Goal: Find specific page/section: Find specific page/section

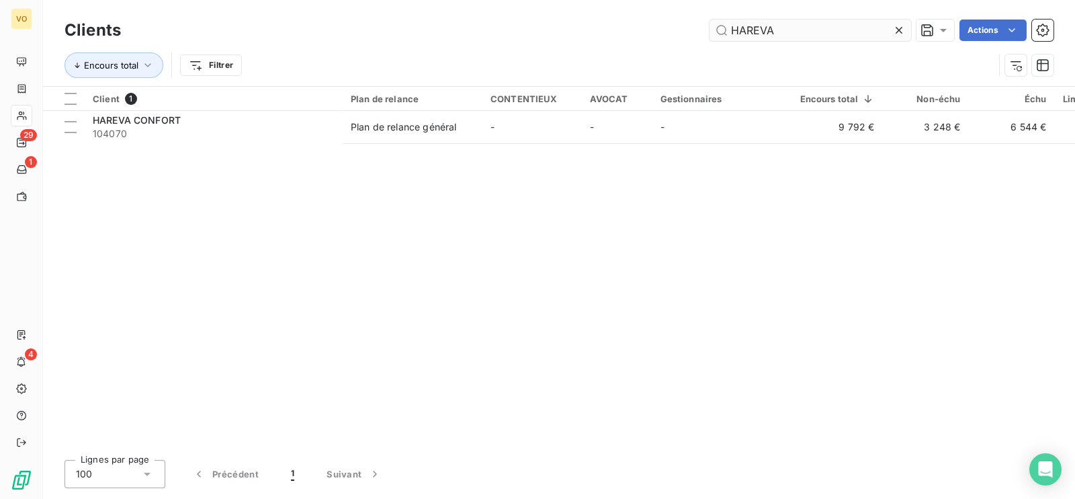
click at [899, 28] on icon at bounding box center [899, 30] width 13 height 13
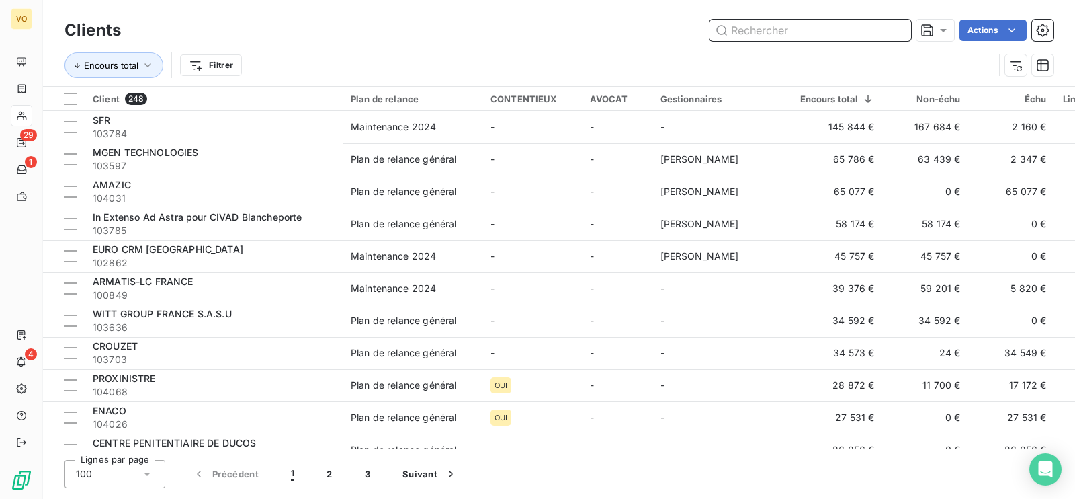
click at [861, 30] on input "text" at bounding box center [811, 30] width 202 height 22
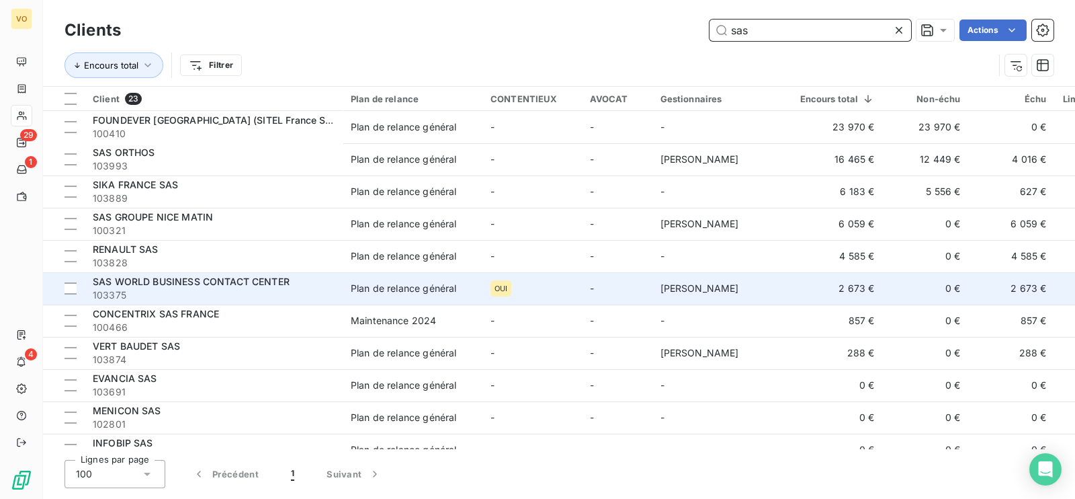
type input "sas"
click at [235, 285] on span "SAS WORLD BUSINESS CONTACT CENTER" at bounding box center [191, 281] width 197 height 11
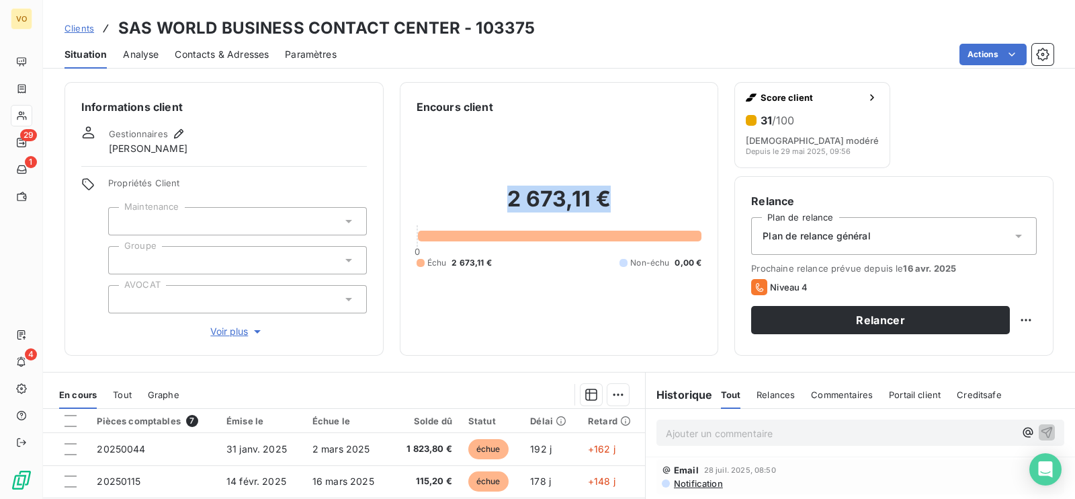
drag, startPoint x: 501, startPoint y: 195, endPoint x: 637, endPoint y: 196, distance: 136.4
click at [637, 196] on h2 "2 673,11 €" at bounding box center [560, 206] width 286 height 40
copy h2 "2 673,11 €"
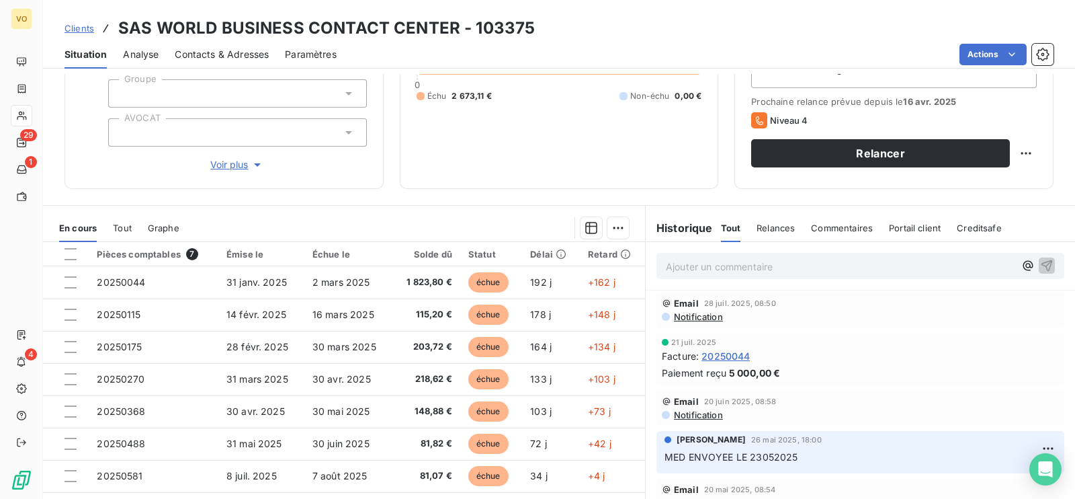
scroll to position [167, 0]
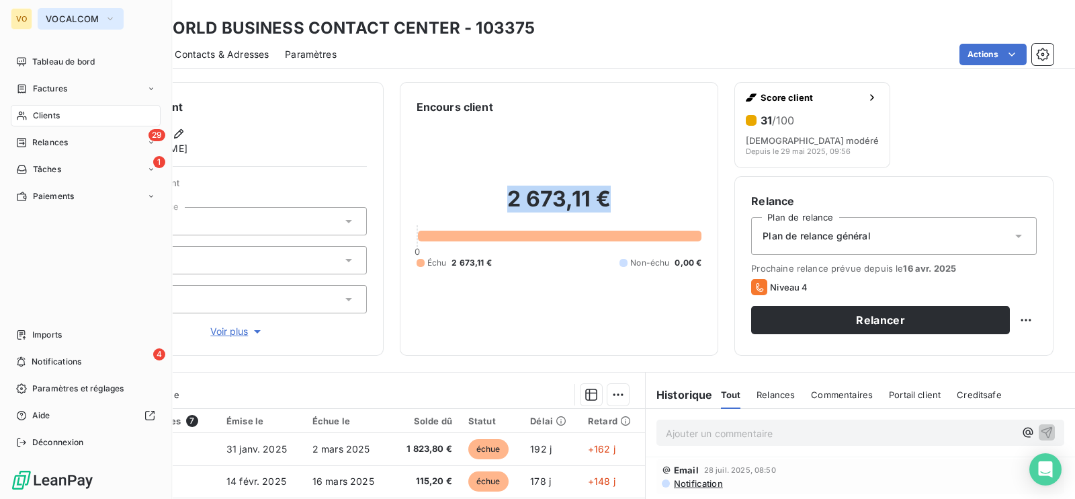
click at [96, 19] on span "VOCALCOM" at bounding box center [73, 18] width 54 height 11
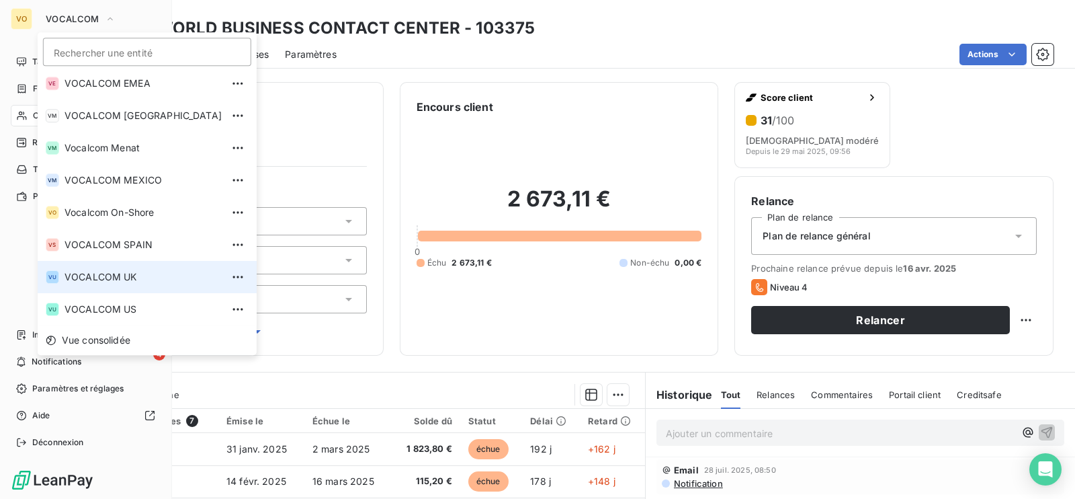
scroll to position [146, 0]
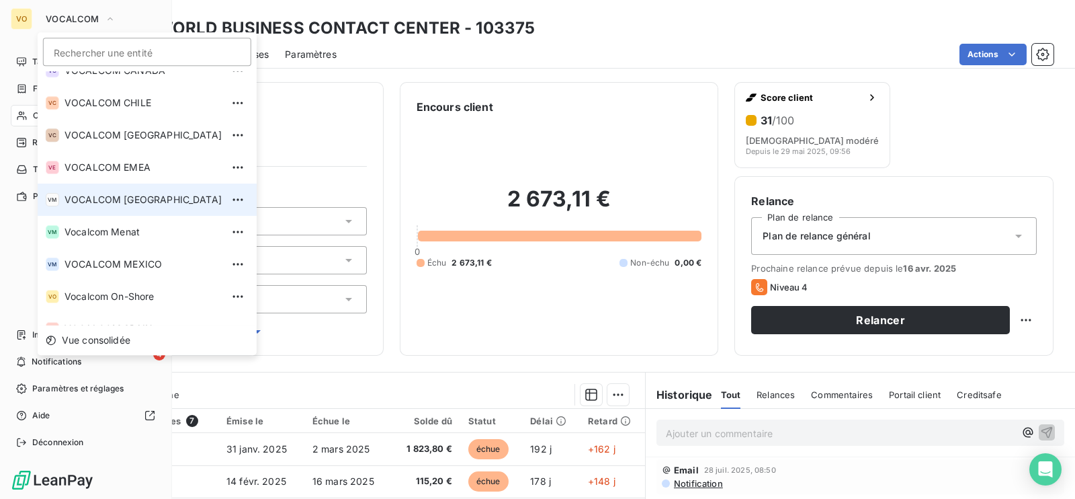
click at [128, 202] on span "VOCALCOM [GEOGRAPHIC_DATA]" at bounding box center [143, 199] width 157 height 13
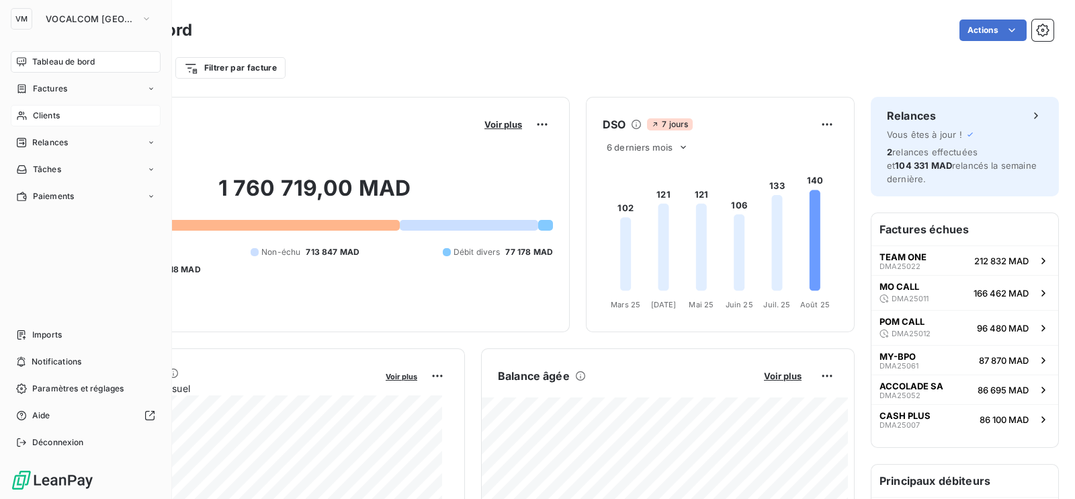
click at [48, 116] on span "Clients" at bounding box center [46, 116] width 27 height 12
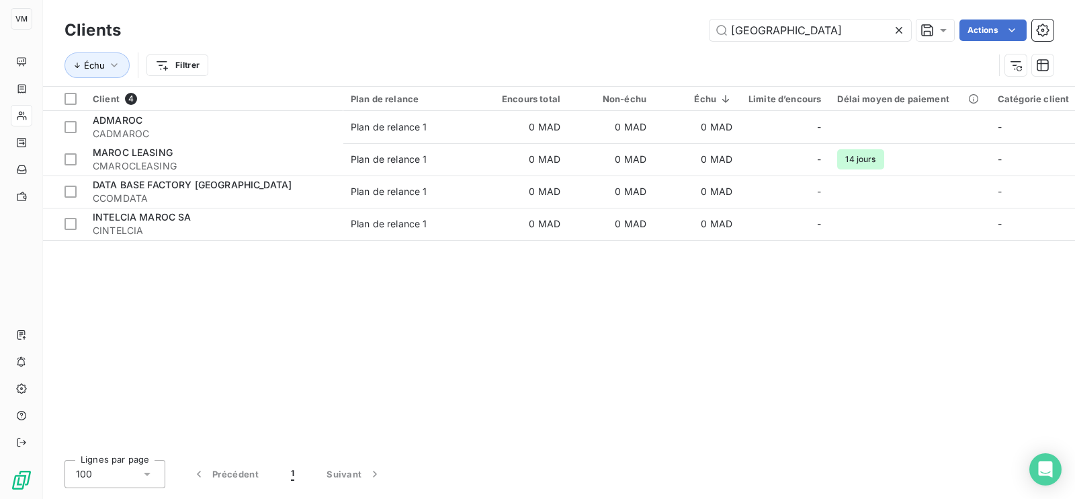
type input "maroc"
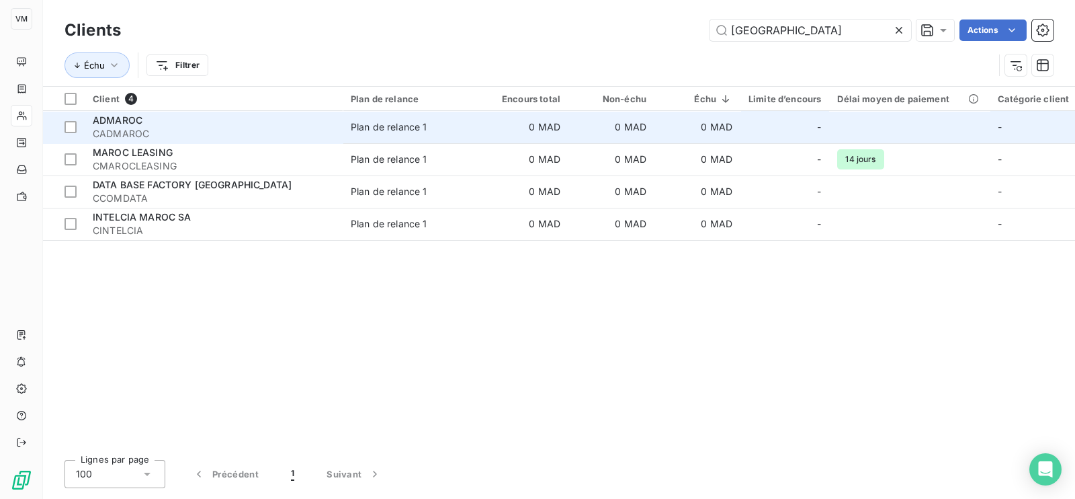
click at [105, 126] on div "ADMAROC" at bounding box center [214, 120] width 242 height 13
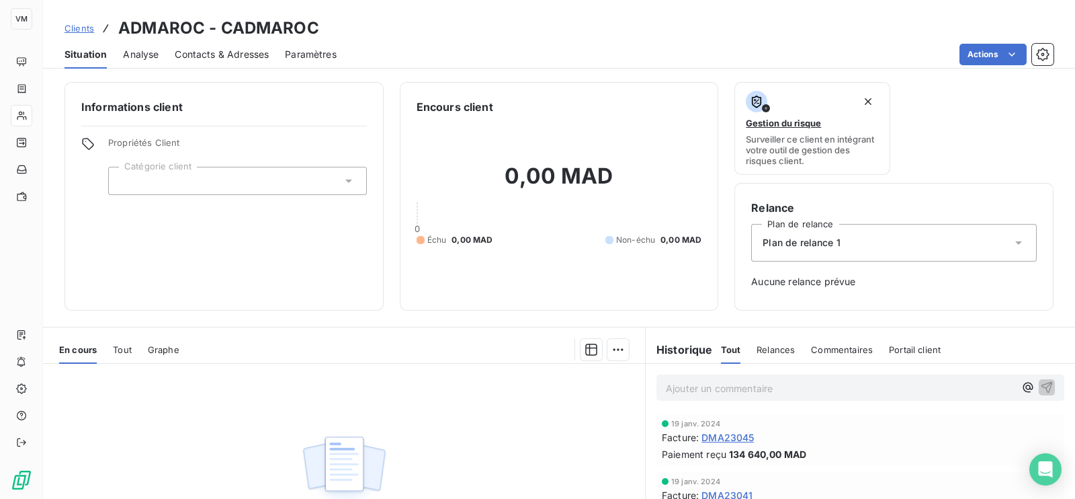
click at [739, 431] on span "DMA23045" at bounding box center [728, 437] width 52 height 14
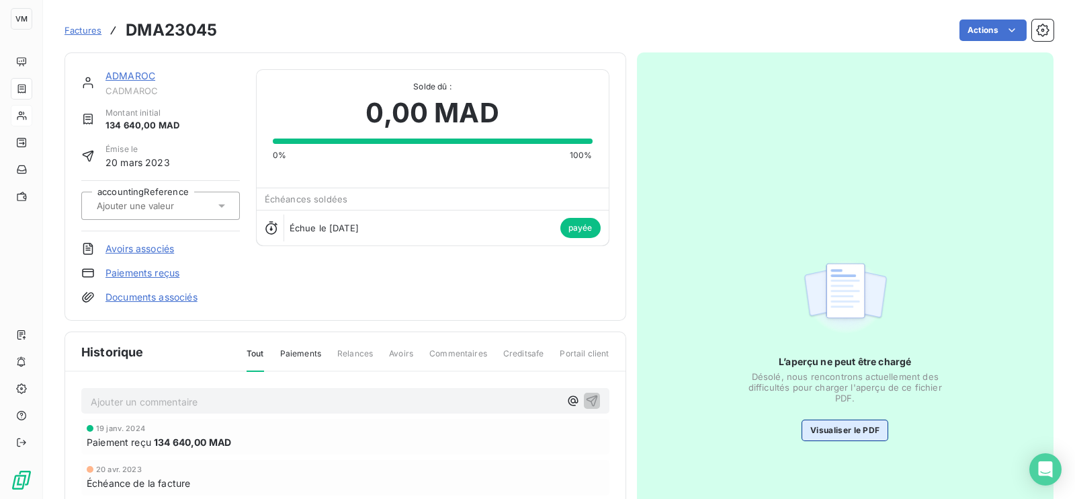
click at [817, 419] on button "Visualiser le PDF" at bounding box center [845, 430] width 87 height 22
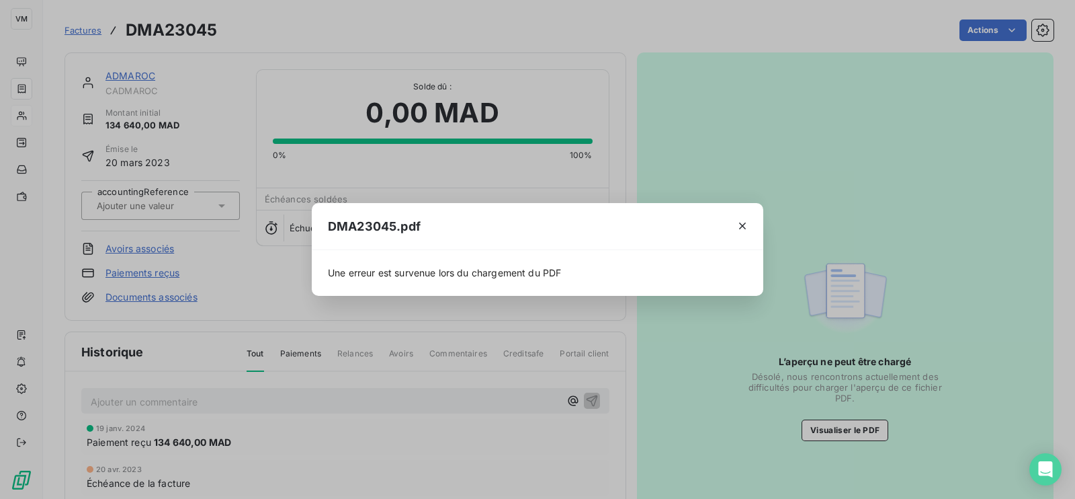
click at [755, 218] on div at bounding box center [743, 226] width 42 height 46
click at [143, 72] on div "DMA23045.pdf Une erreur est survenue lors du chargement du PDF" at bounding box center [537, 249] width 1075 height 499
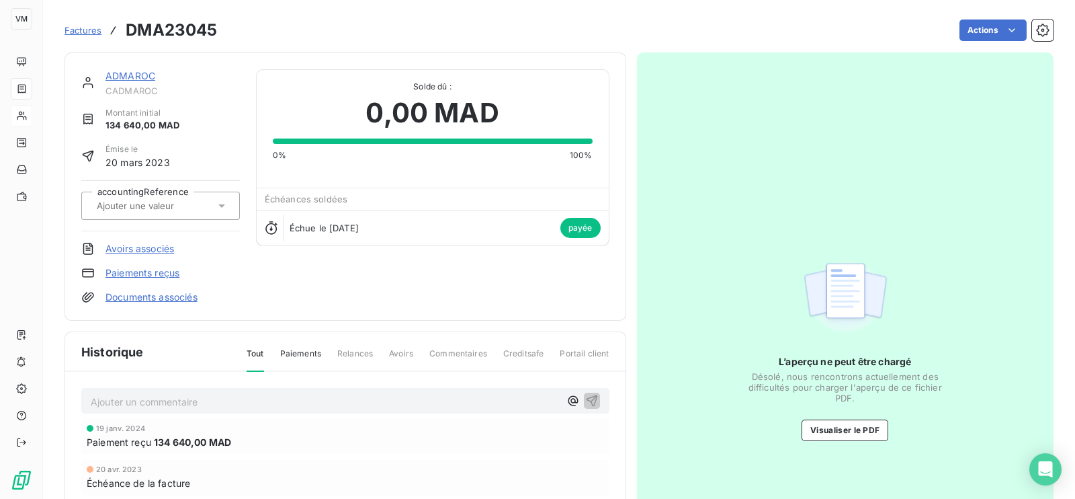
click at [141, 75] on link "ADMAROC" at bounding box center [131, 75] width 50 height 11
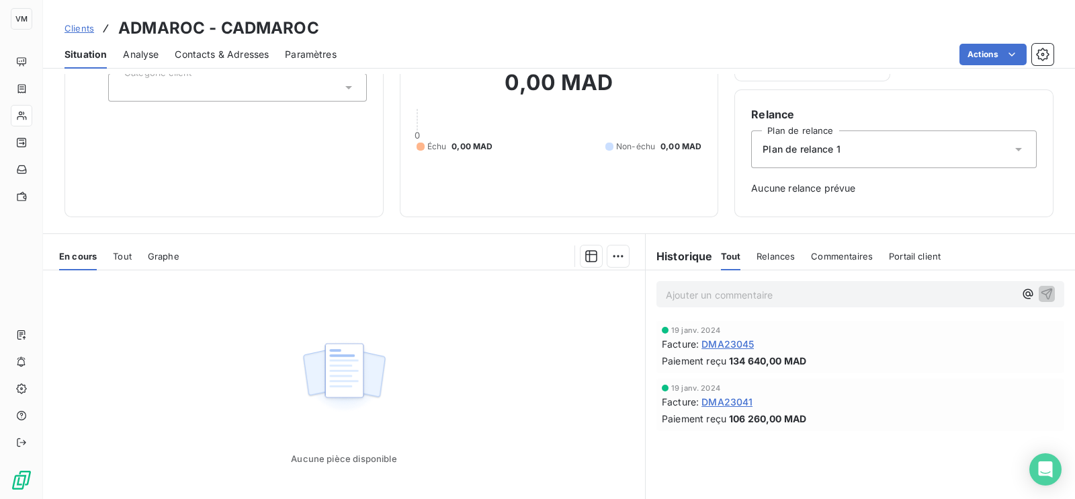
scroll to position [163, 0]
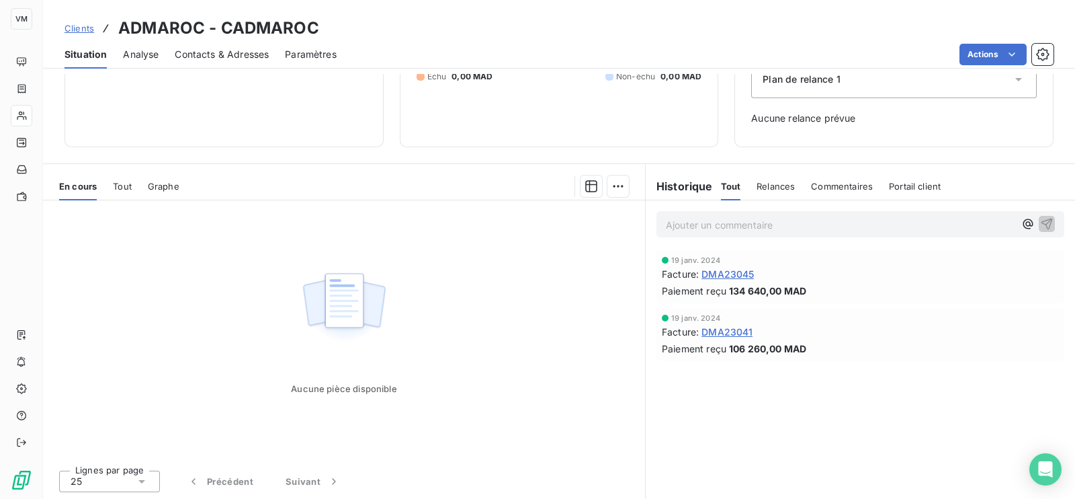
click at [722, 329] on span "DMA23041" at bounding box center [727, 332] width 51 height 14
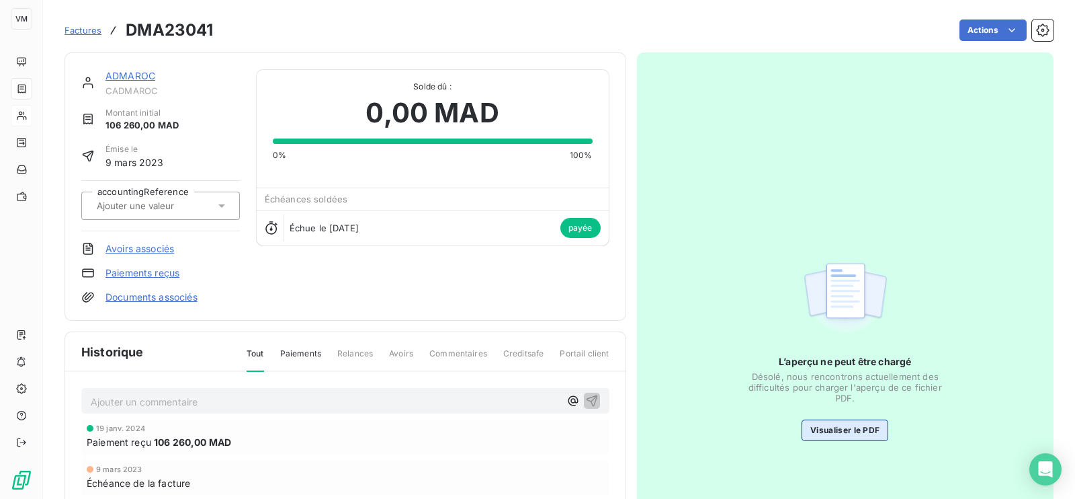
click at [817, 419] on button "Visualiser le PDF" at bounding box center [845, 430] width 87 height 22
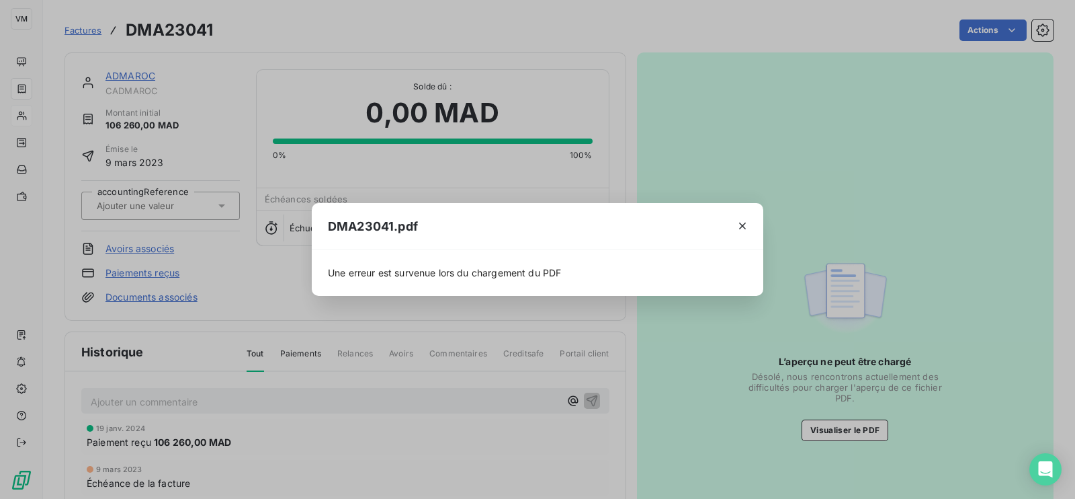
click at [682, 175] on div "DMA23041.pdf Une erreur est survenue lors du chargement du PDF" at bounding box center [537, 249] width 1075 height 499
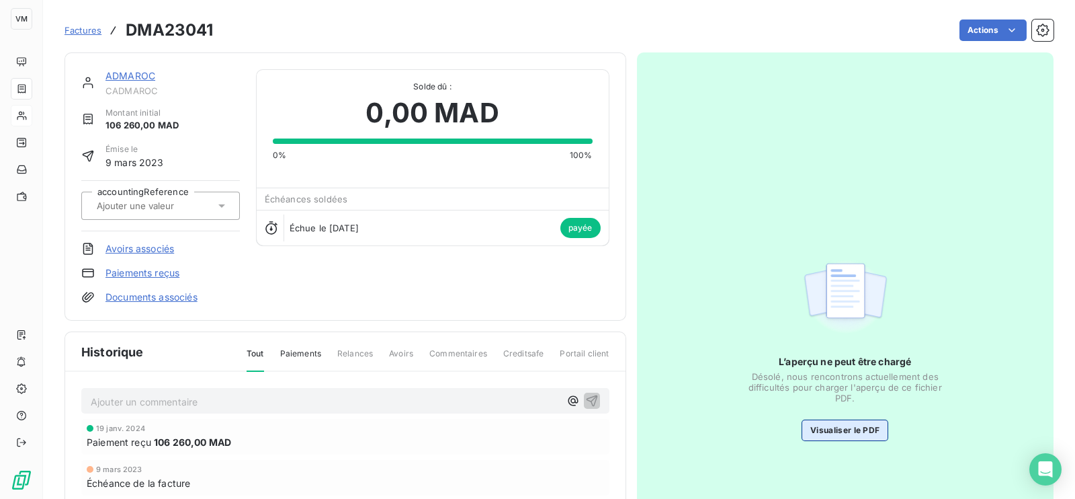
click at [856, 425] on button "Visualiser le PDF" at bounding box center [845, 430] width 87 height 22
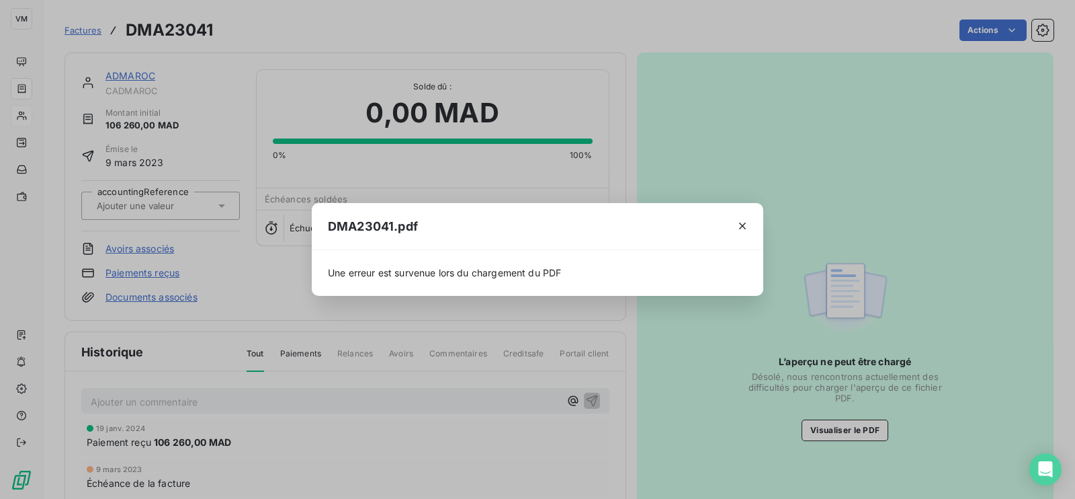
drag, startPoint x: 415, startPoint y: 387, endPoint x: 343, endPoint y: 323, distance: 96.2
click at [415, 388] on div "DMA23041.pdf Une erreur est survenue lors du chargement du PDF" at bounding box center [537, 249] width 1075 height 499
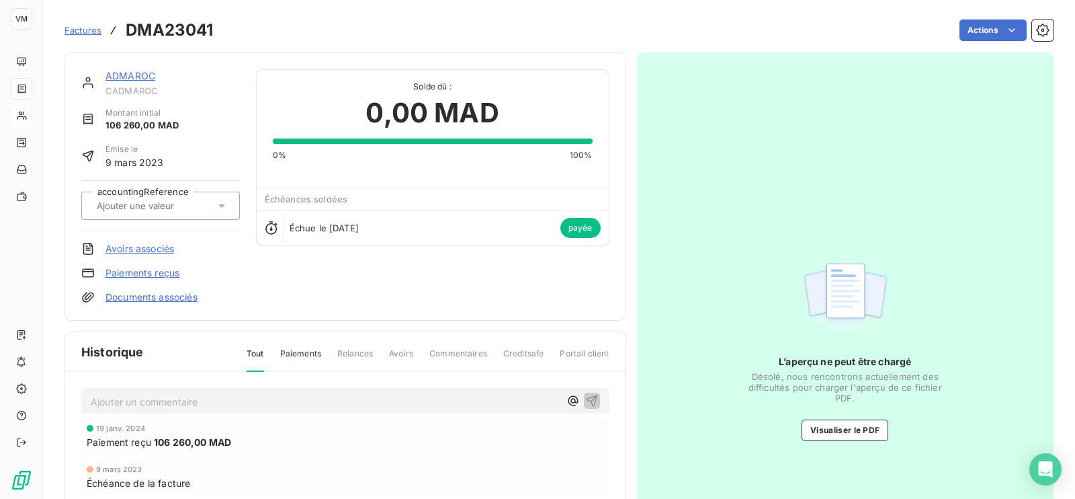
click at [160, 28] on h3 "DMA23041" at bounding box center [169, 30] width 87 height 24
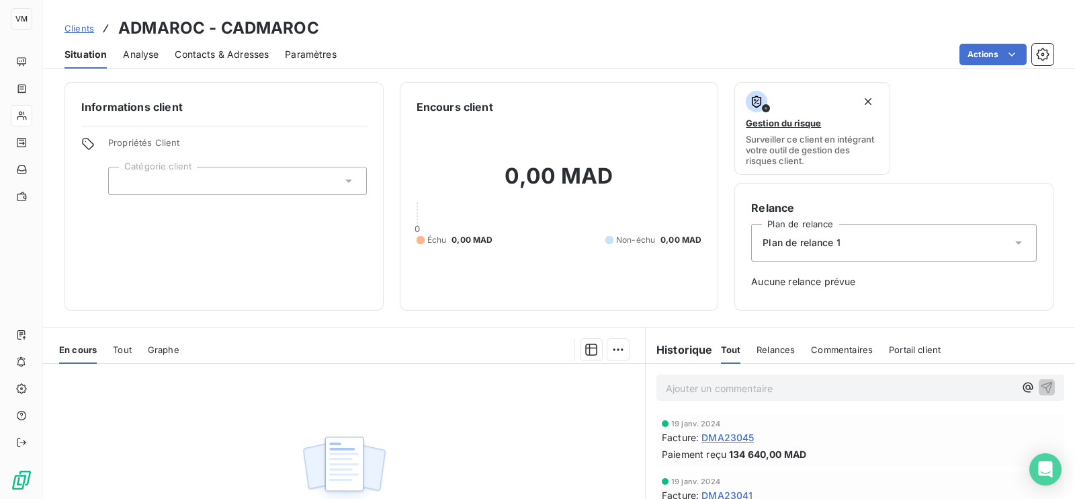
scroll to position [163, 0]
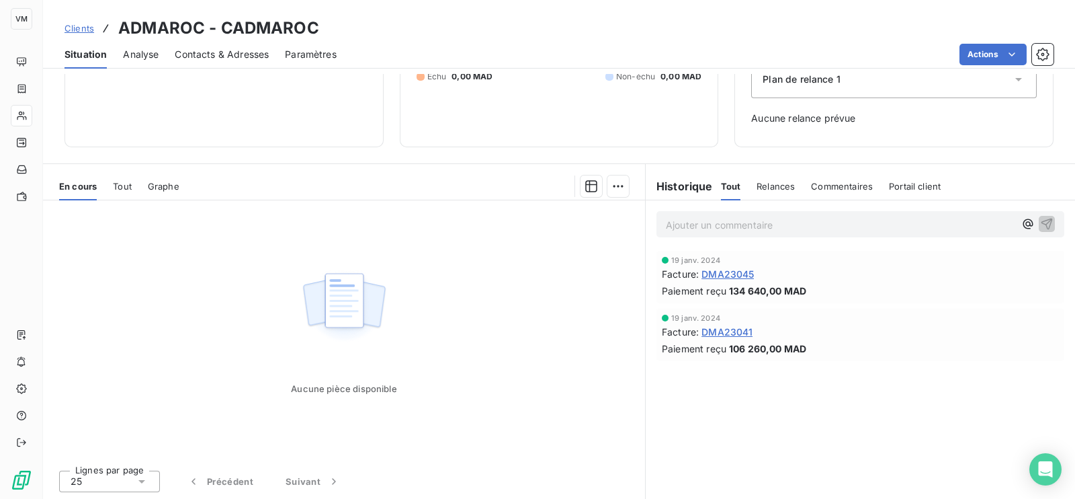
click at [522, 276] on div "Aucune pièce disponible" at bounding box center [344, 329] width 602 height 259
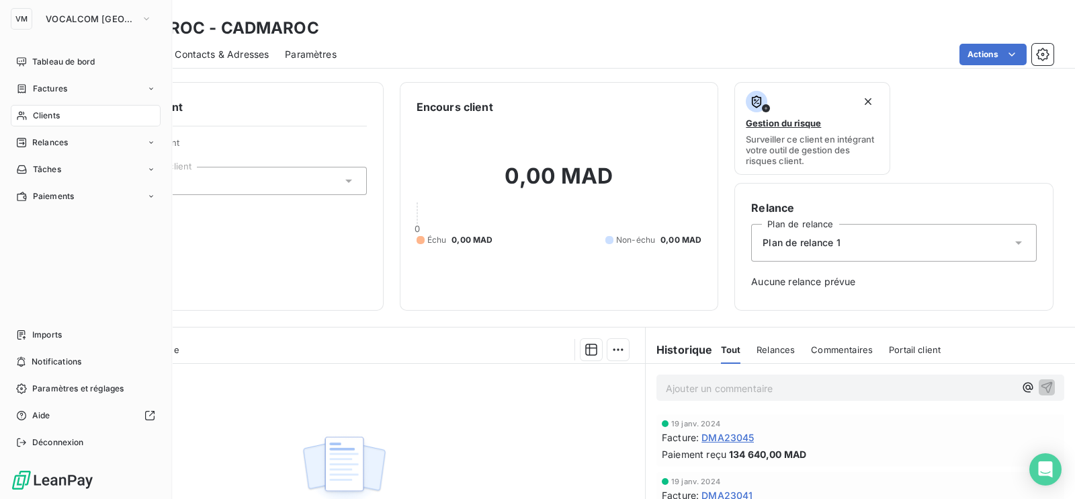
click at [54, 114] on span "Clients" at bounding box center [46, 116] width 27 height 12
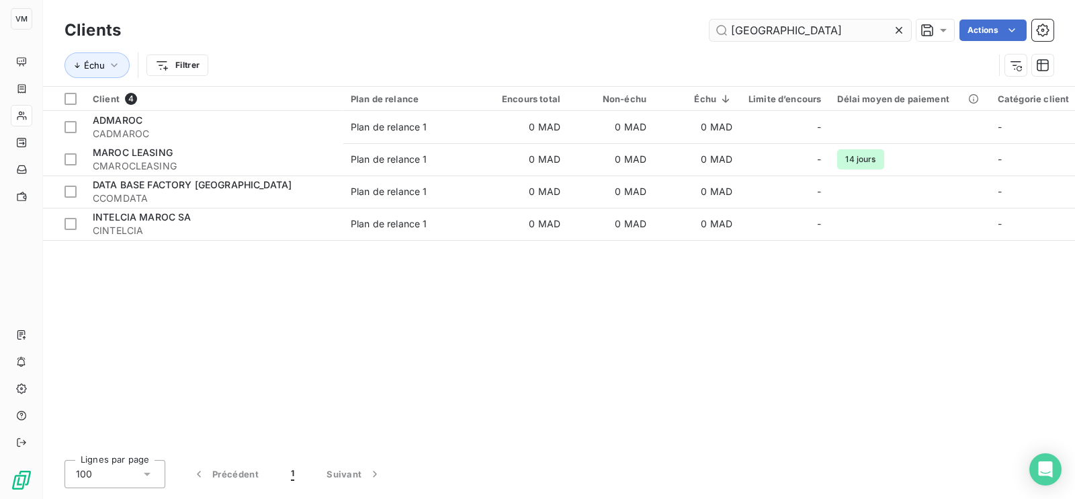
drag, startPoint x: 762, startPoint y: 36, endPoint x: 715, endPoint y: 29, distance: 46.9
click at [715, 29] on input "maroc" at bounding box center [811, 30] width 202 height 22
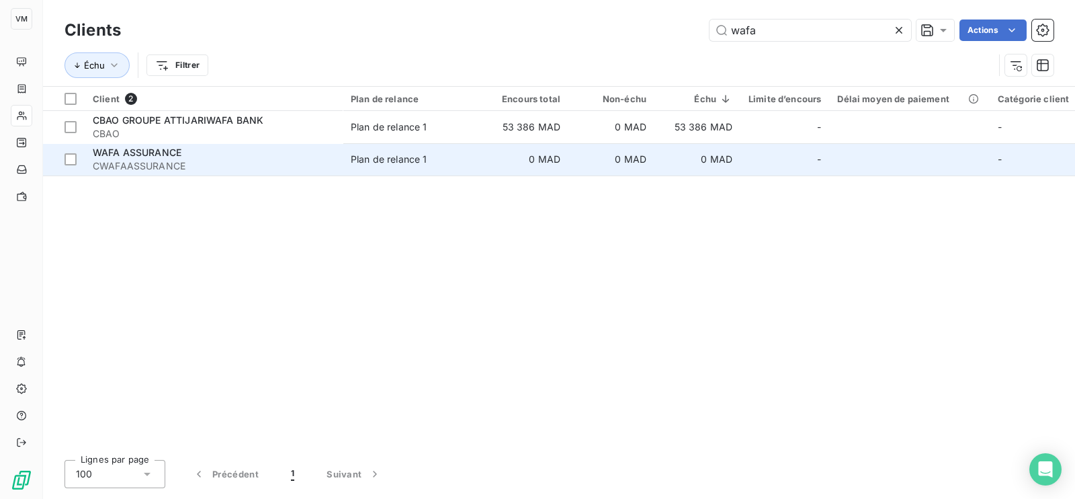
type input "wafa"
click at [145, 157] on span "WAFA ASSURANCE" at bounding box center [137, 152] width 89 height 11
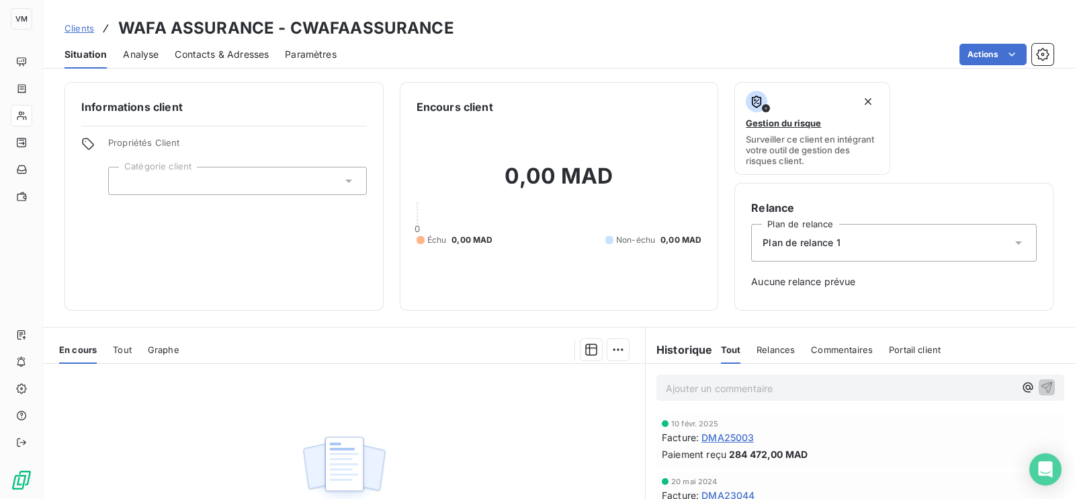
click at [734, 430] on span "DMA25003" at bounding box center [728, 437] width 52 height 14
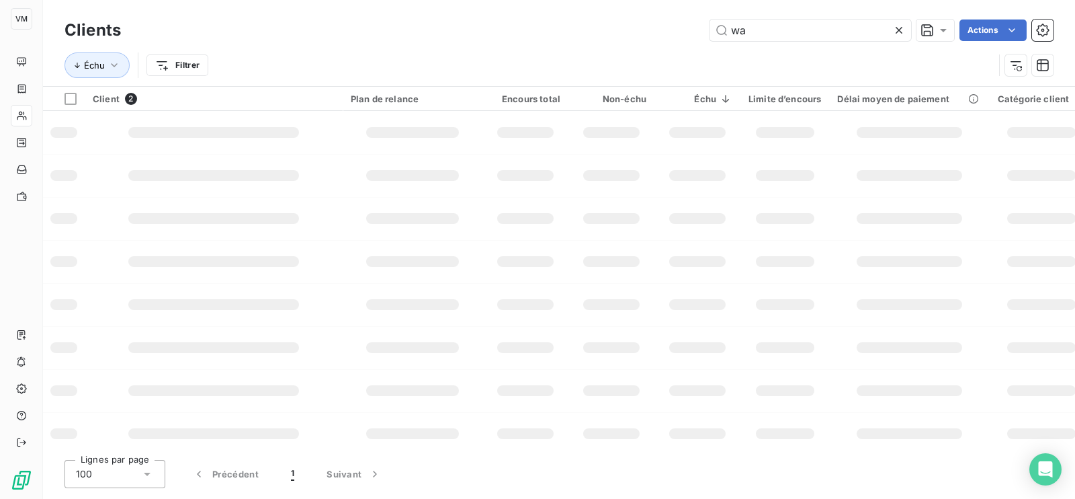
type input "w"
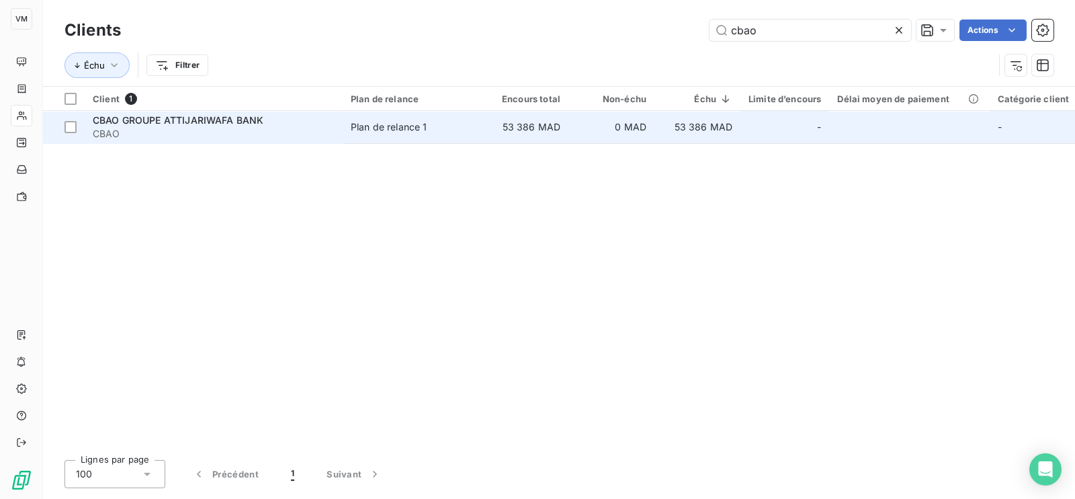
type input "cbao"
click at [148, 120] on span "CBAO GROUPE ATTIJARIWAFA BANK" at bounding box center [178, 119] width 171 height 11
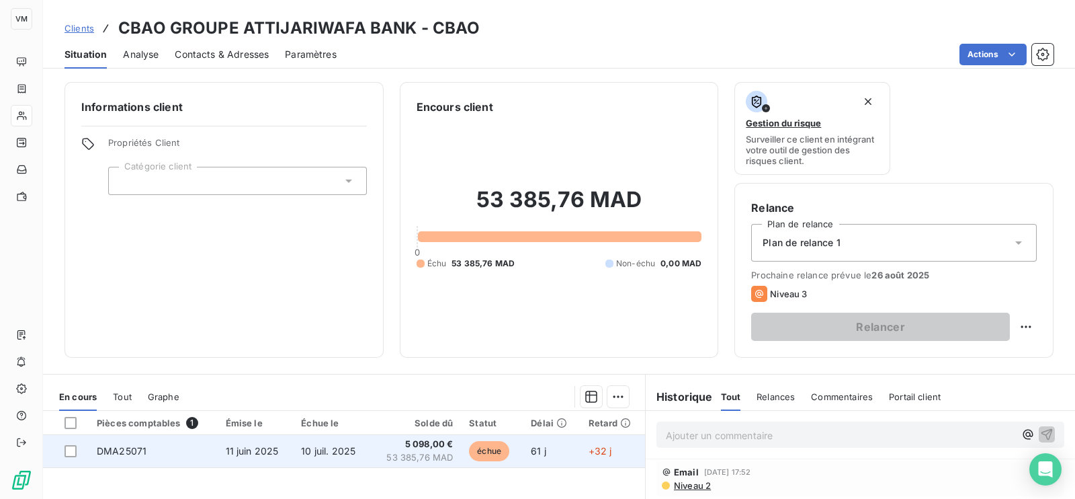
click at [391, 448] on span "5 098,00 €" at bounding box center [415, 444] width 75 height 13
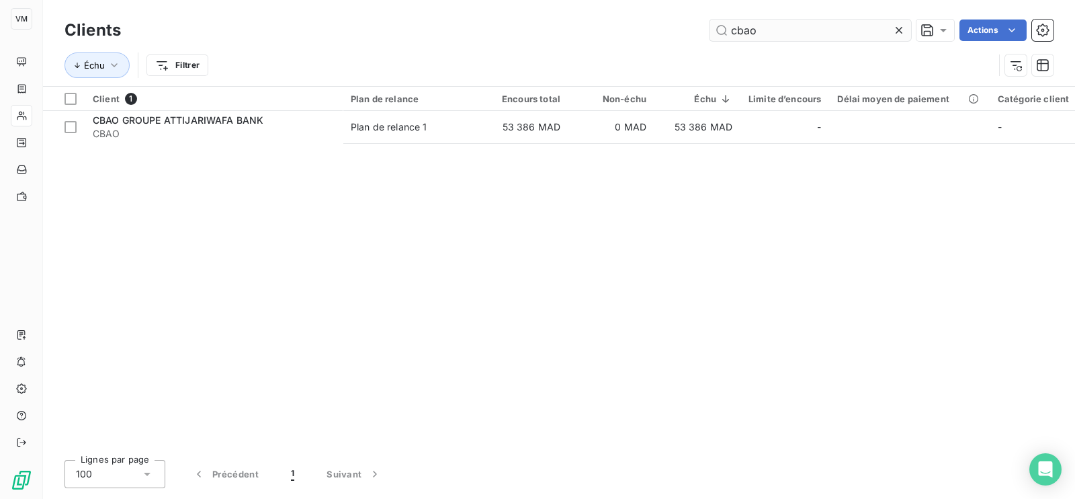
drag, startPoint x: 771, startPoint y: 30, endPoint x: 726, endPoint y: 31, distance: 45.0
click at [726, 31] on input "cbao" at bounding box center [811, 30] width 202 height 22
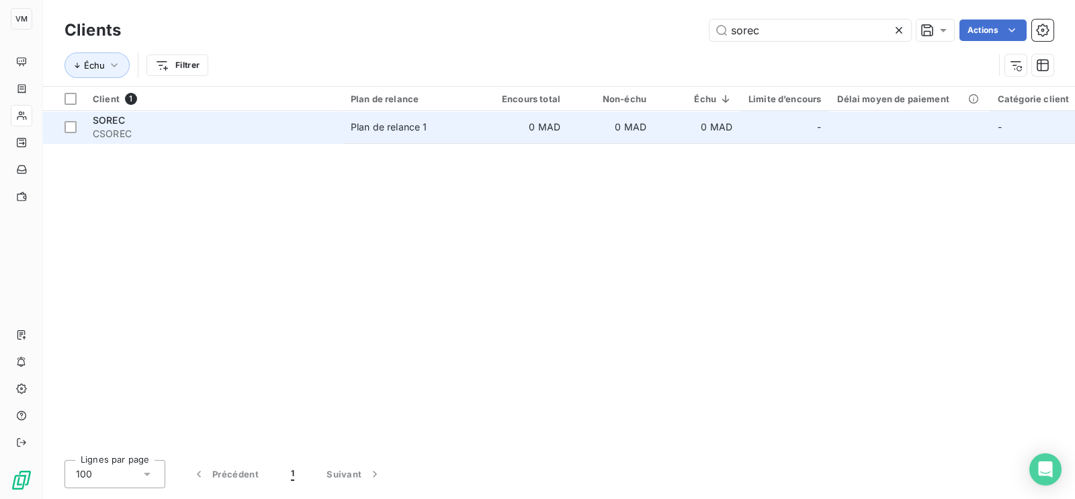
type input "sorec"
click at [151, 124] on div "SOREC" at bounding box center [214, 120] width 242 height 13
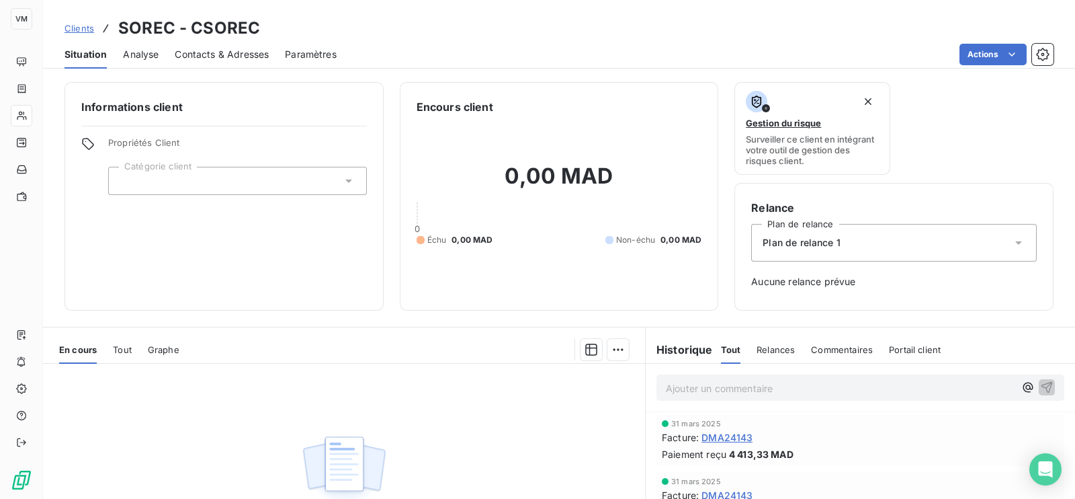
click at [723, 434] on span "DMA24143" at bounding box center [727, 437] width 51 height 14
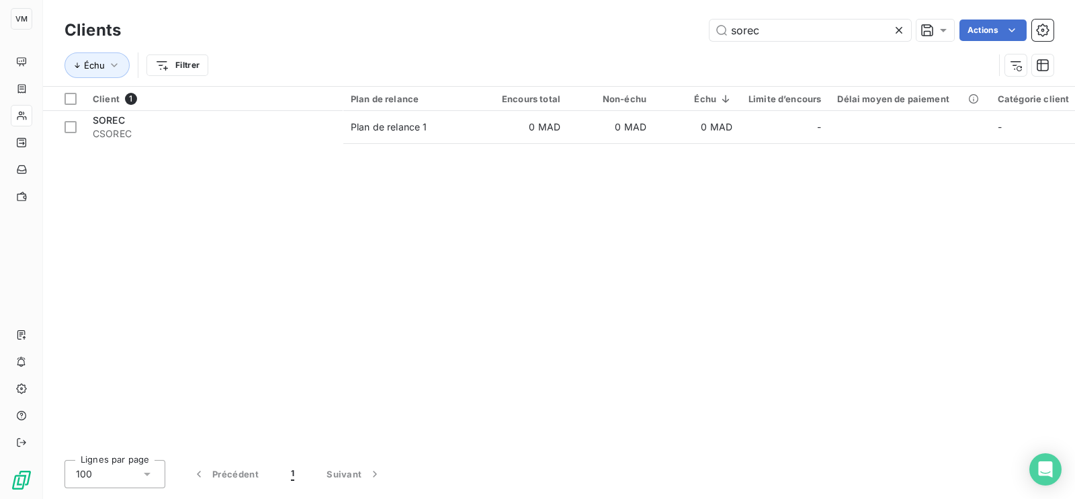
drag, startPoint x: 289, startPoint y: 294, endPoint x: 297, endPoint y: 290, distance: 8.7
click at [292, 292] on div "Client 1 Plan de relance Encours total Non-échu Échu Limite d’encours Délai moy…" at bounding box center [559, 268] width 1032 height 362
drag, startPoint x: 762, startPoint y: 32, endPoint x: 723, endPoint y: 29, distance: 39.7
click at [723, 29] on input "sorec" at bounding box center [811, 30] width 202 height 22
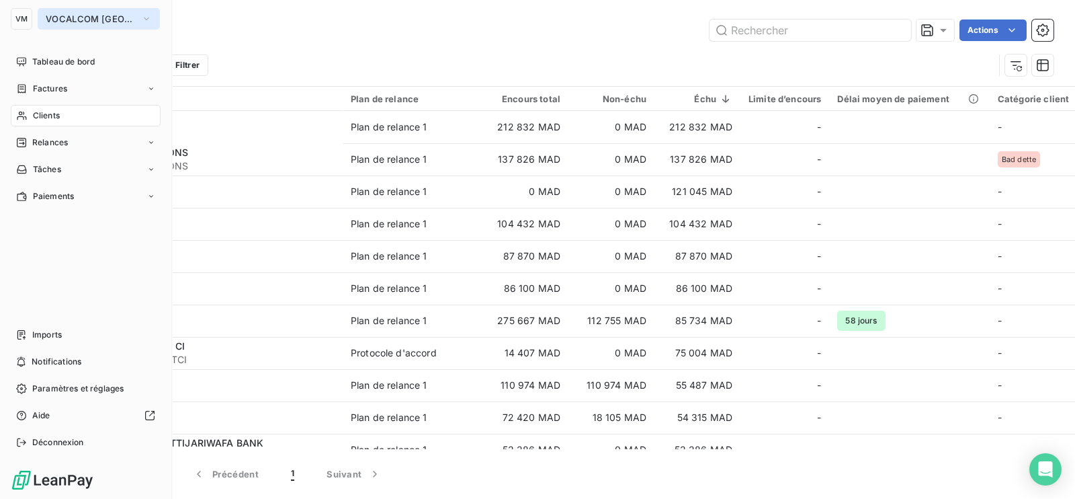
click at [136, 17] on button "VOCALCOM [GEOGRAPHIC_DATA]" at bounding box center [99, 19] width 122 height 22
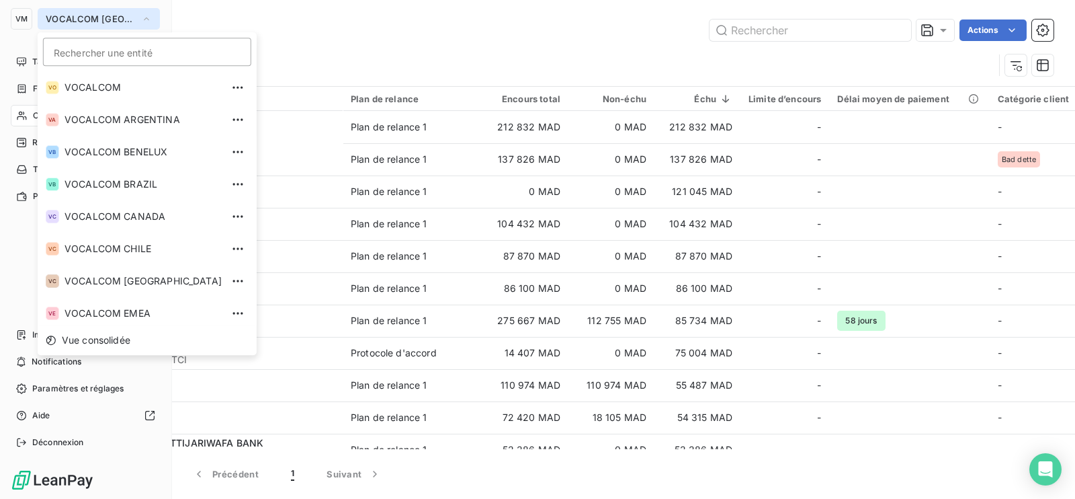
scroll to position [36, 0]
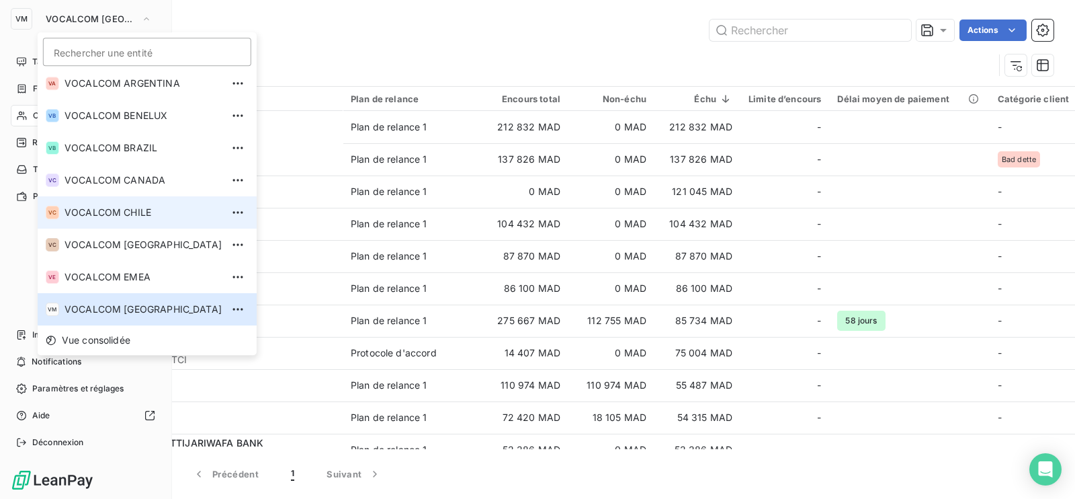
click at [125, 208] on span "VOCALCOM CHILE" at bounding box center [143, 212] width 157 height 13
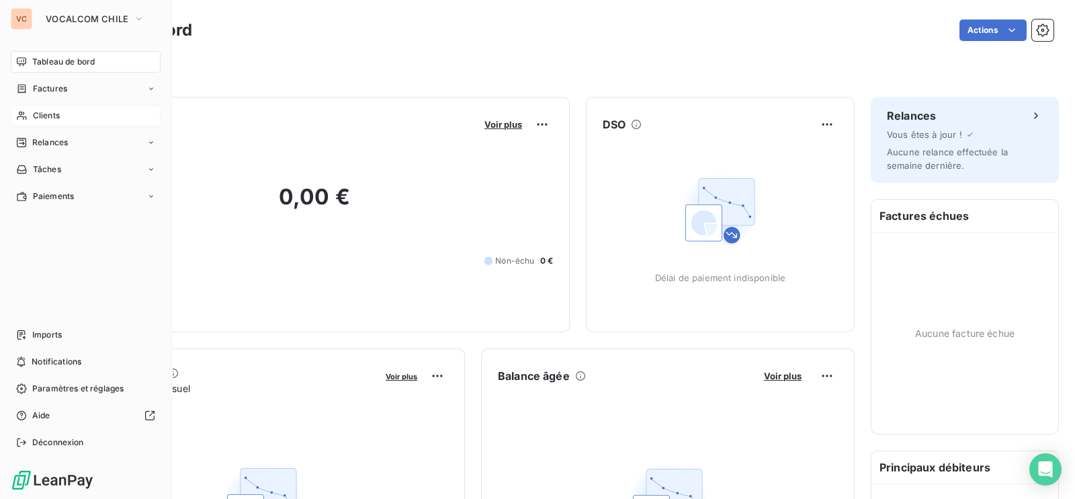
click at [56, 112] on span "Clients" at bounding box center [46, 116] width 27 height 12
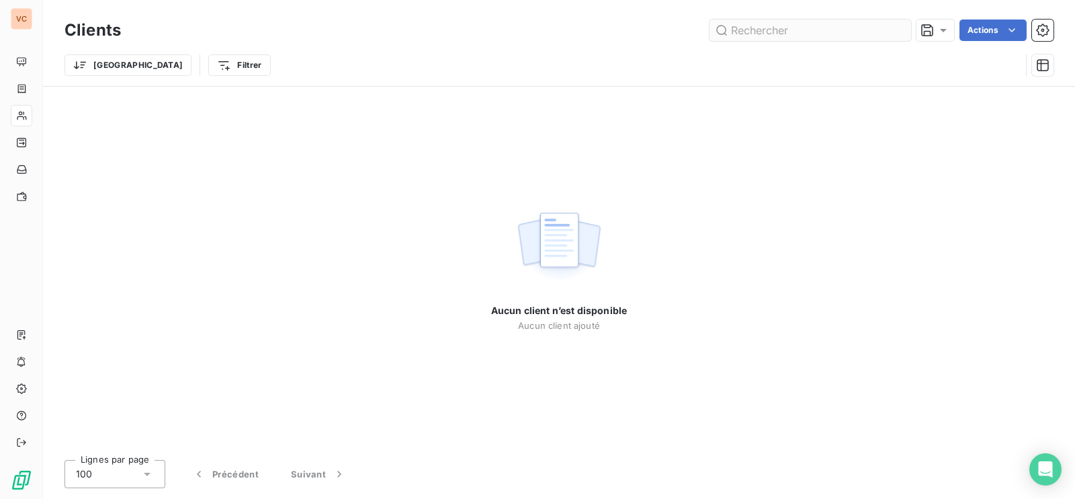
click at [747, 25] on input "text" at bounding box center [811, 30] width 202 height 22
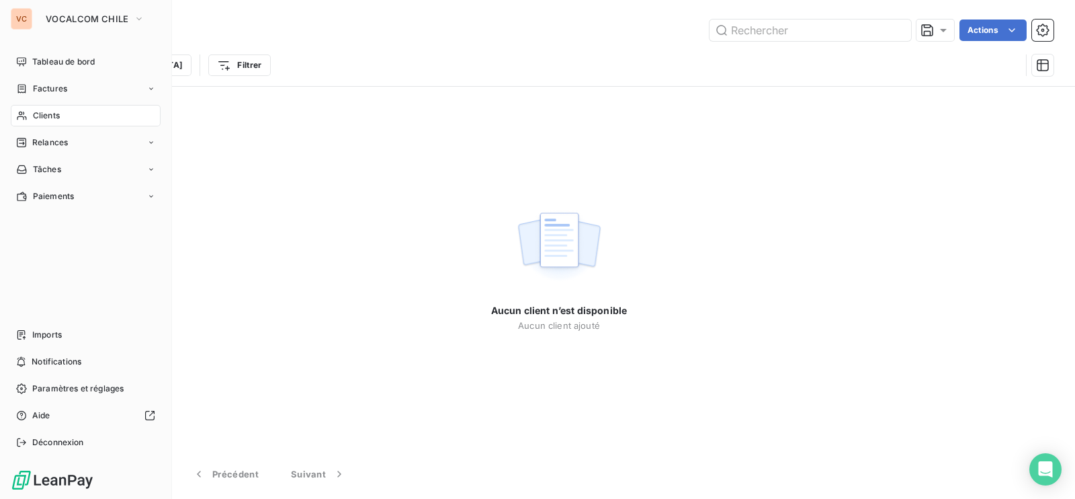
click at [47, 112] on span "Clients" at bounding box center [46, 116] width 27 height 12
click at [44, 142] on span "Relances" at bounding box center [50, 142] width 36 height 12
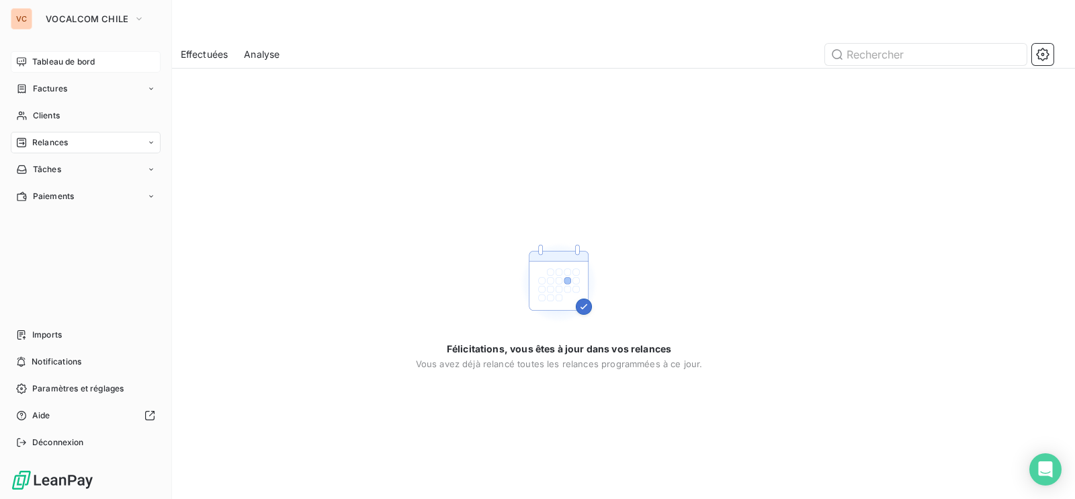
click at [69, 59] on span "Tableau de bord" at bounding box center [63, 62] width 63 height 12
click at [134, 15] on icon "button" at bounding box center [139, 18] width 11 height 13
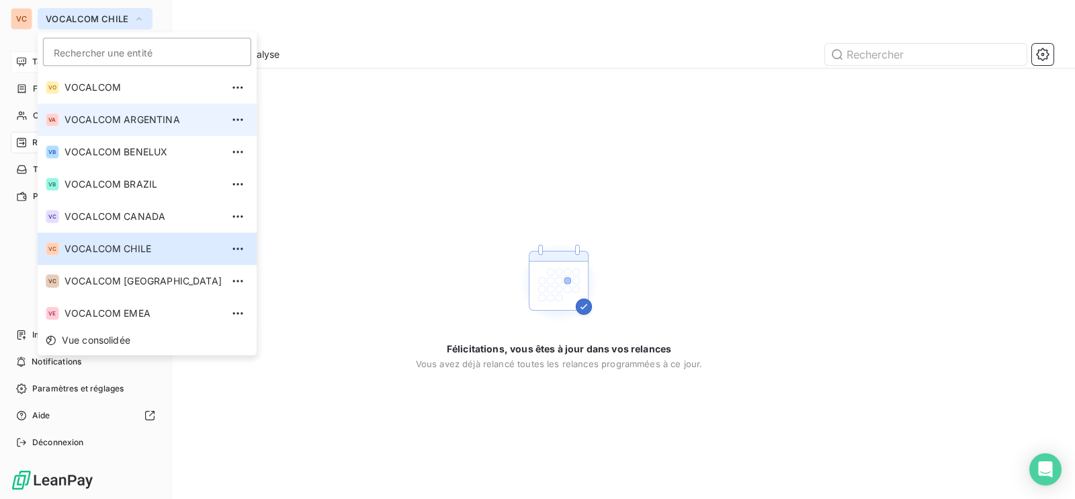
click at [126, 116] on span "VOCALCOM ARGENTINA" at bounding box center [143, 119] width 157 height 13
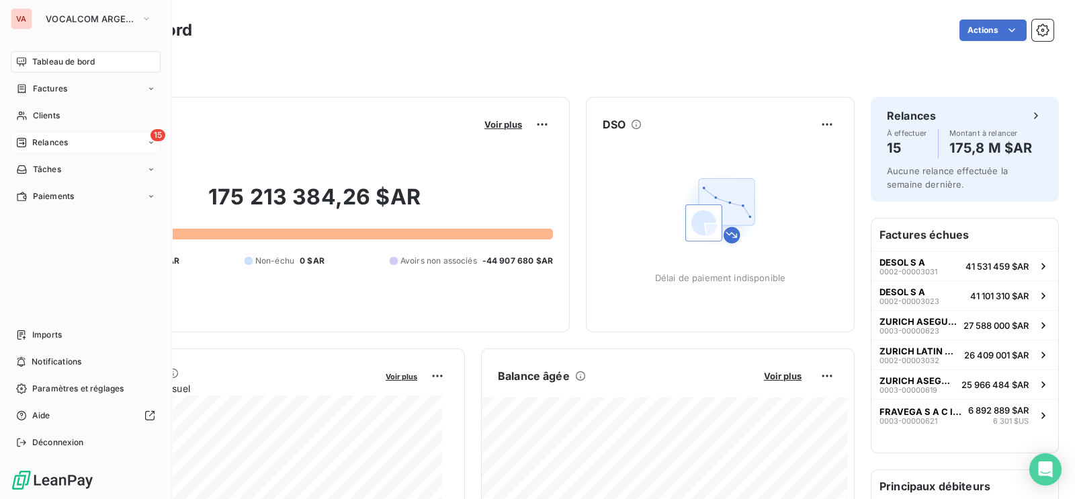
click at [48, 138] on span "Relances" at bounding box center [50, 142] width 36 height 12
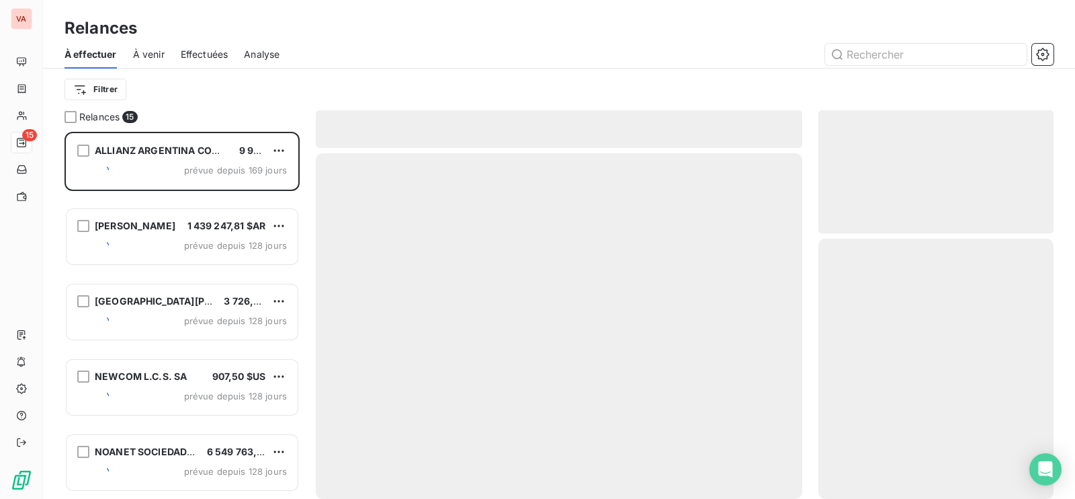
scroll to position [354, 222]
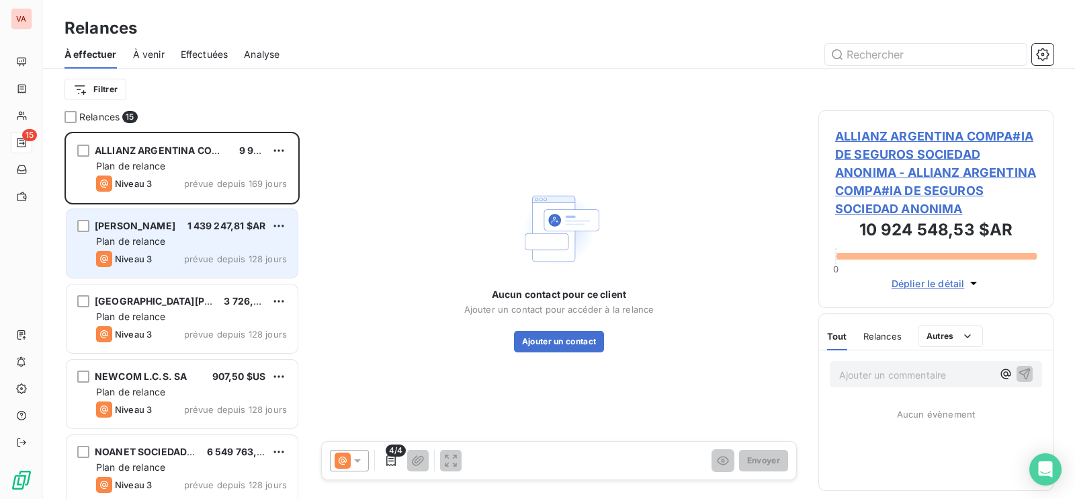
click at [139, 235] on div "Plan de relance" at bounding box center [191, 241] width 191 height 13
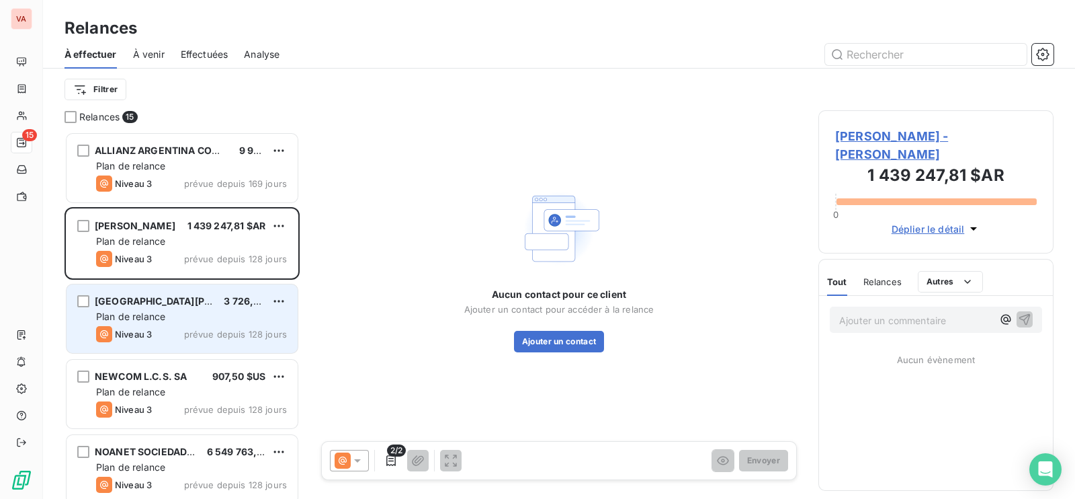
click at [148, 323] on div "Plan de relance" at bounding box center [191, 316] width 191 height 13
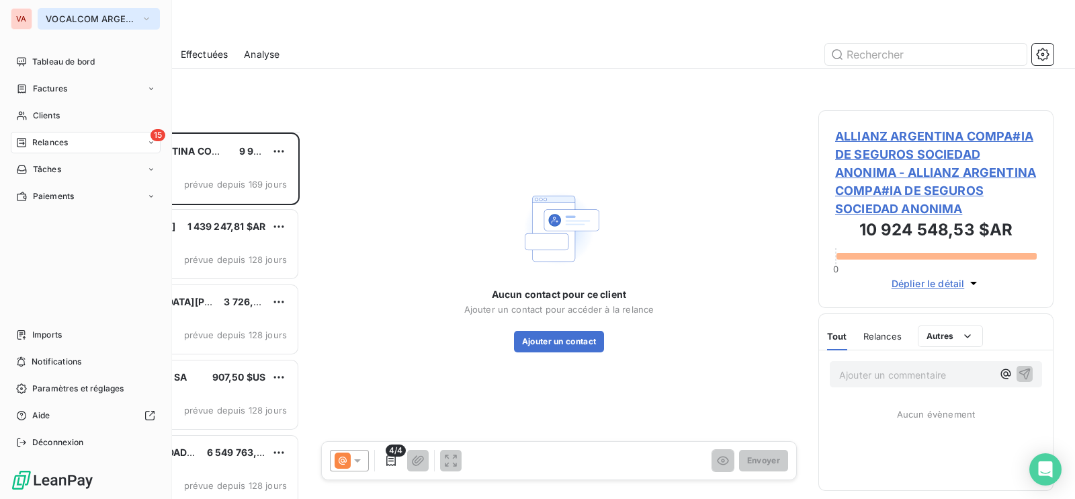
click at [112, 17] on span "VOCALCOM ARGENTINA" at bounding box center [91, 18] width 90 height 11
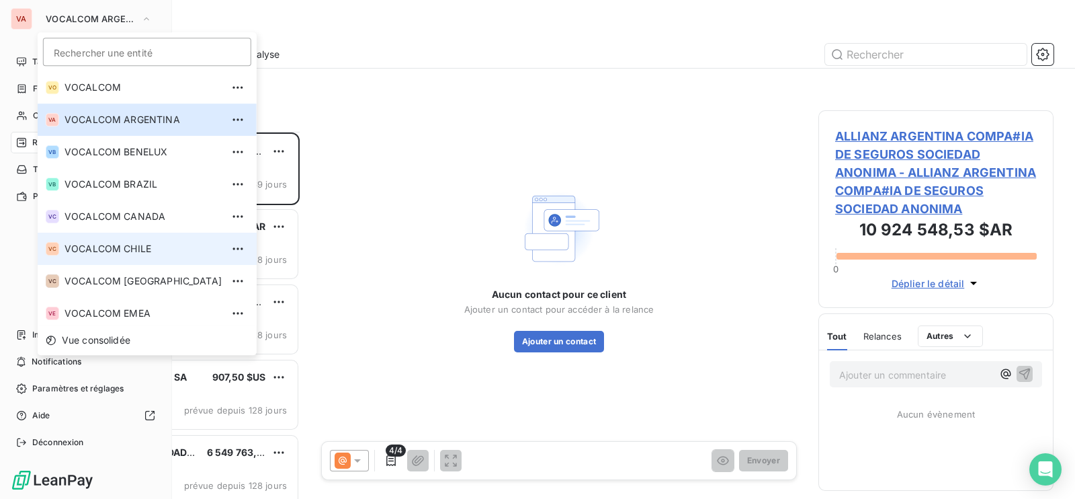
click at [134, 248] on span "VOCALCOM CHILE" at bounding box center [143, 248] width 157 height 13
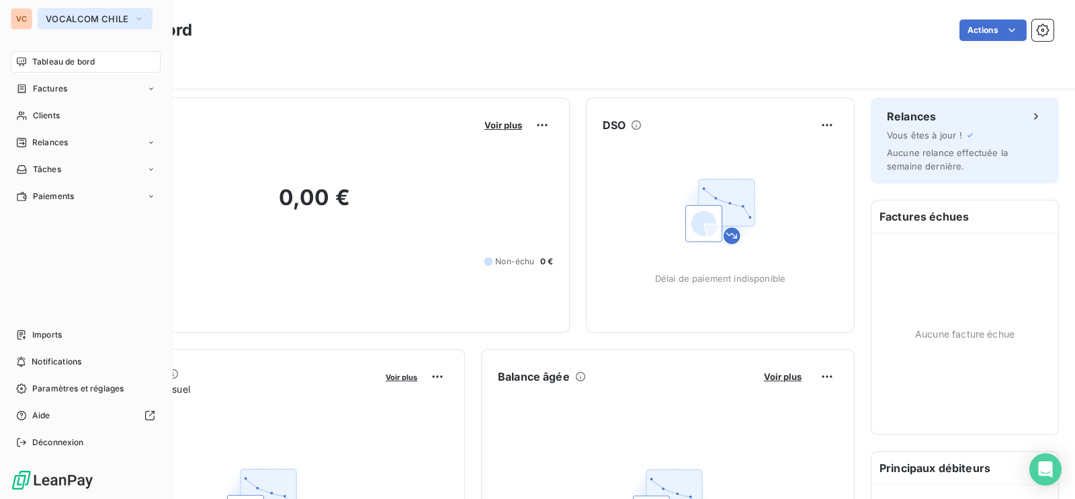
click at [134, 14] on icon "button" at bounding box center [139, 18] width 11 height 13
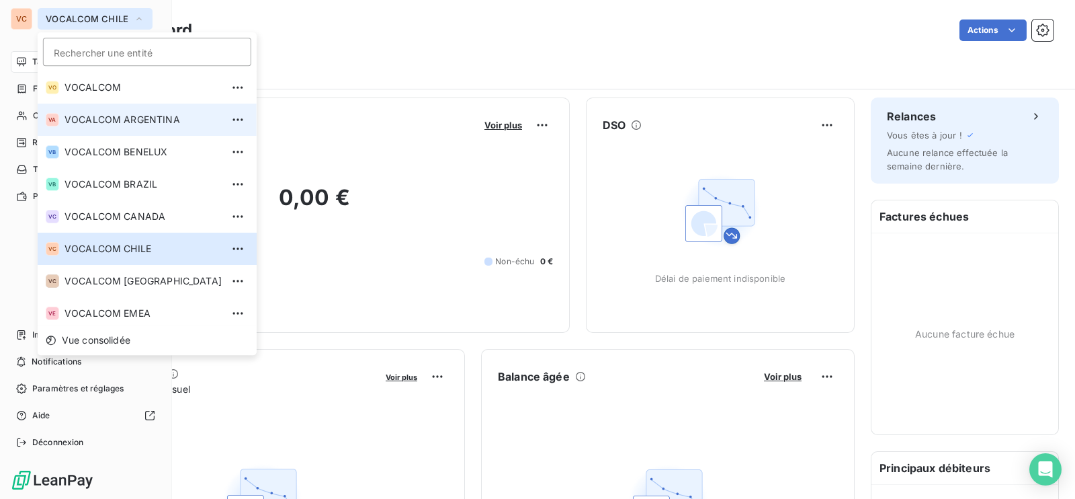
click at [131, 113] on span "VOCALCOM ARGENTINA" at bounding box center [143, 119] width 157 height 13
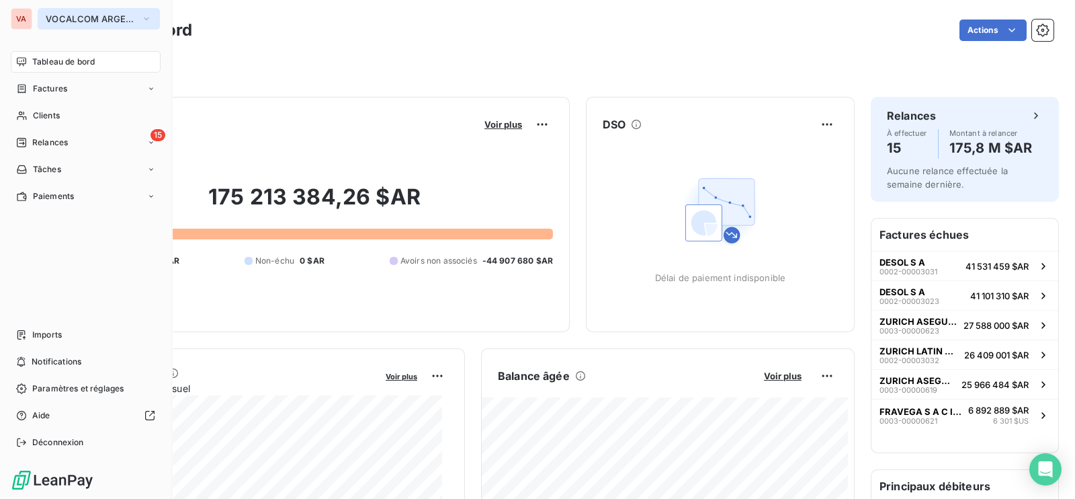
click at [139, 15] on button "VOCALCOM ARGENTINA" at bounding box center [99, 19] width 122 height 22
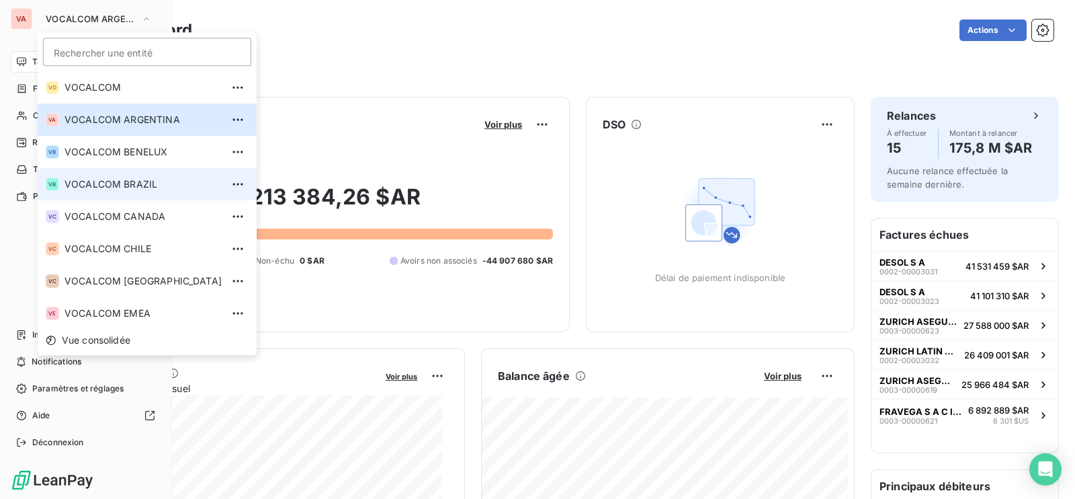
click at [149, 179] on span "VOCALCOM BRAZIL" at bounding box center [143, 183] width 157 height 13
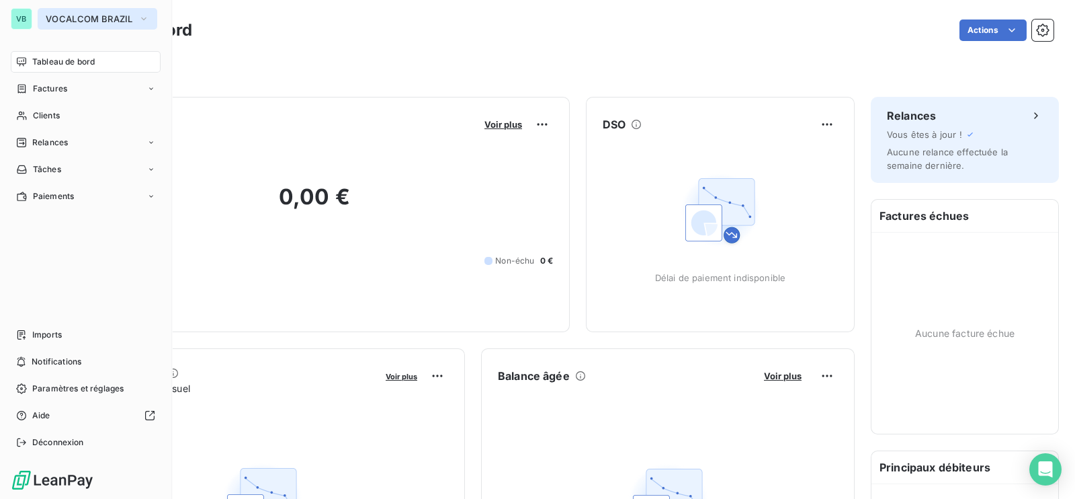
click at [121, 10] on button "VOCALCOM BRAZIL" at bounding box center [98, 19] width 120 height 22
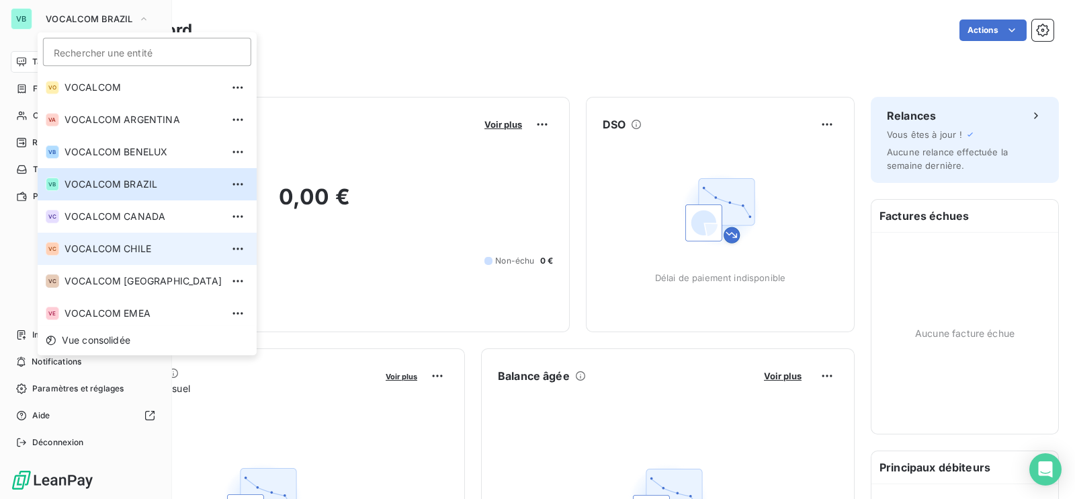
click at [151, 246] on span "VOCALCOM CHILE" at bounding box center [143, 248] width 157 height 13
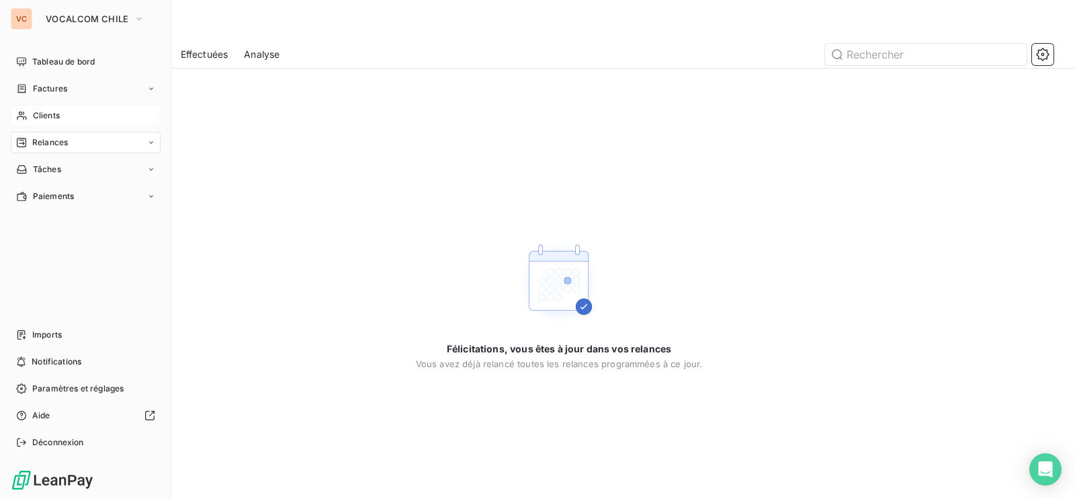
click at [56, 112] on span "Clients" at bounding box center [46, 116] width 27 height 12
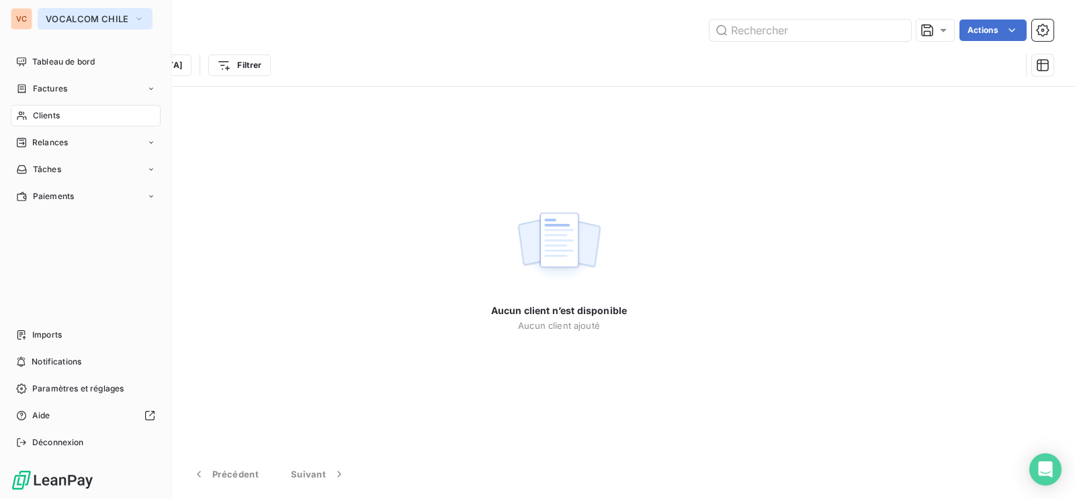
click at [134, 15] on icon "button" at bounding box center [139, 18] width 11 height 13
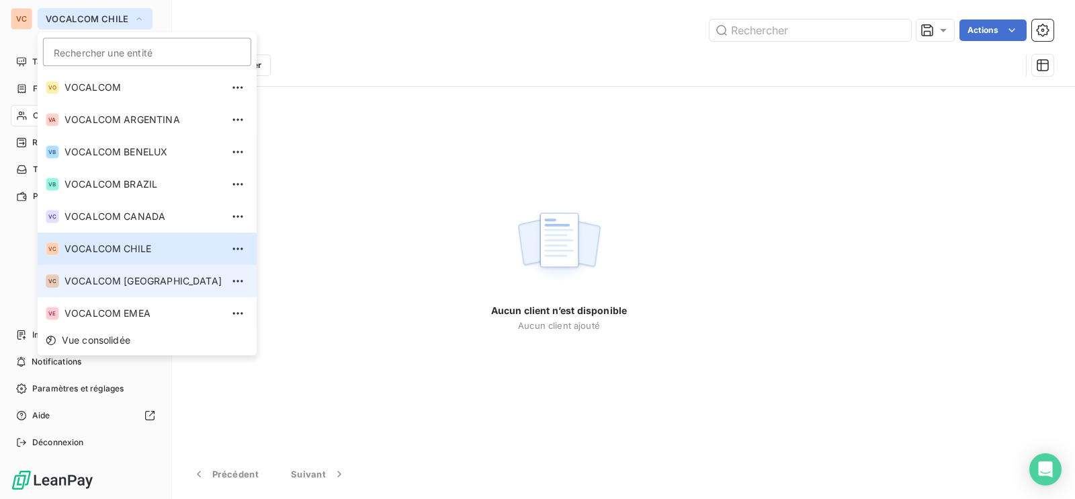
click at [126, 279] on span "VOCALCOM [GEOGRAPHIC_DATA]" at bounding box center [143, 280] width 157 height 13
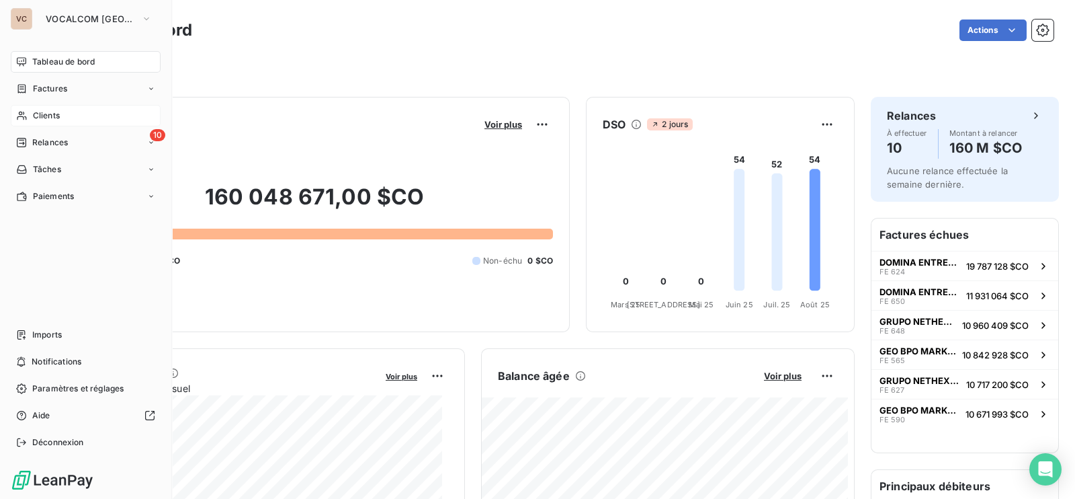
click at [30, 113] on div "Clients" at bounding box center [86, 116] width 150 height 22
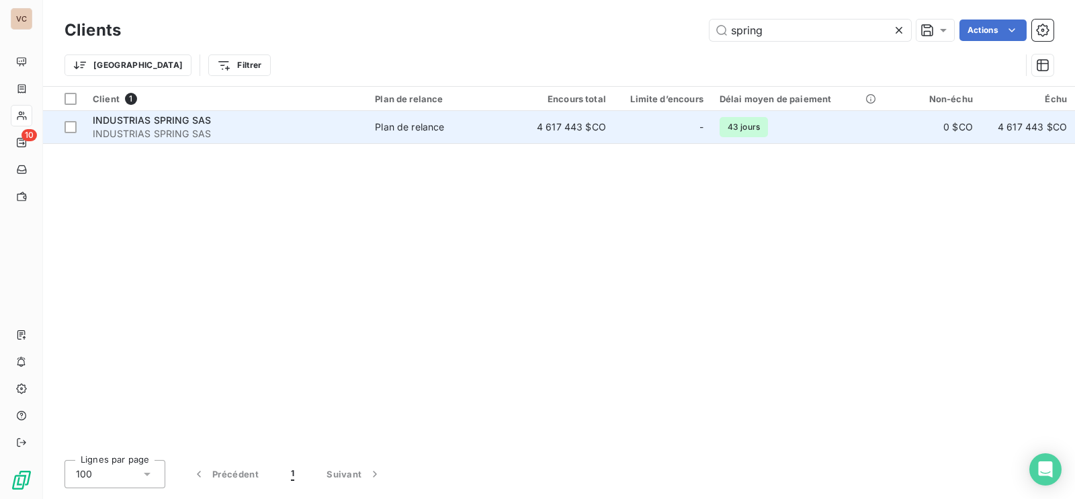
type input "spring"
click at [192, 122] on span "INDUSTRIAS SPRING SAS" at bounding box center [152, 119] width 118 height 11
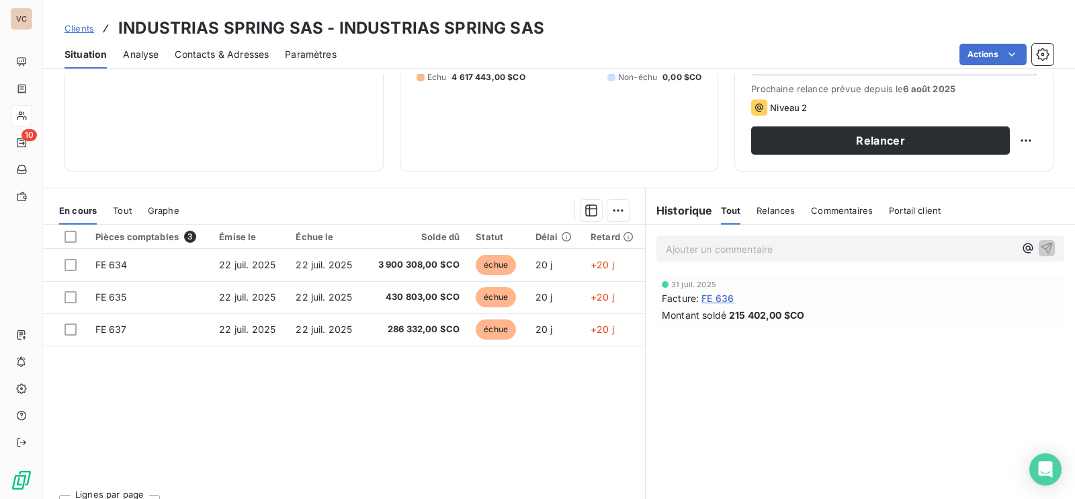
scroll to position [210, 0]
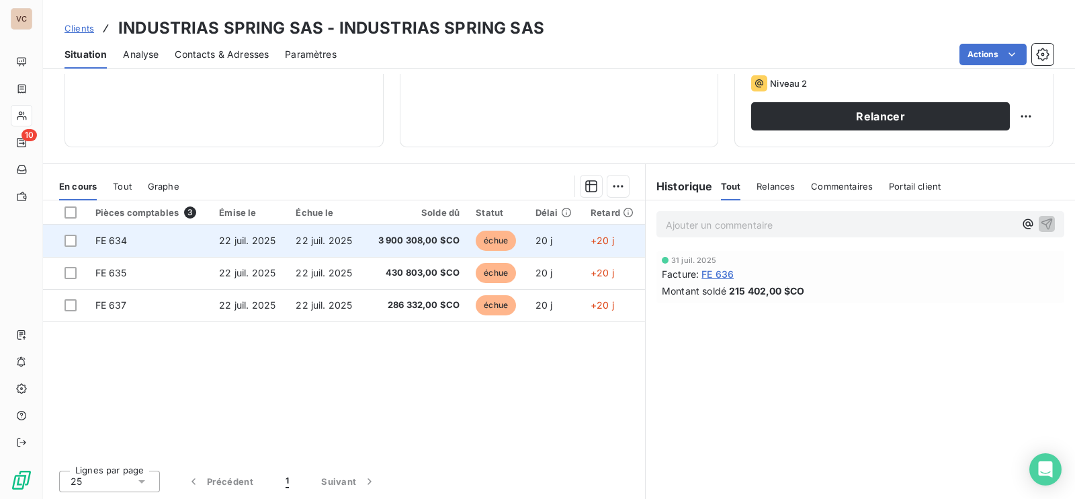
click at [428, 238] on span "3 900 308,00 $CO" at bounding box center [416, 240] width 87 height 13
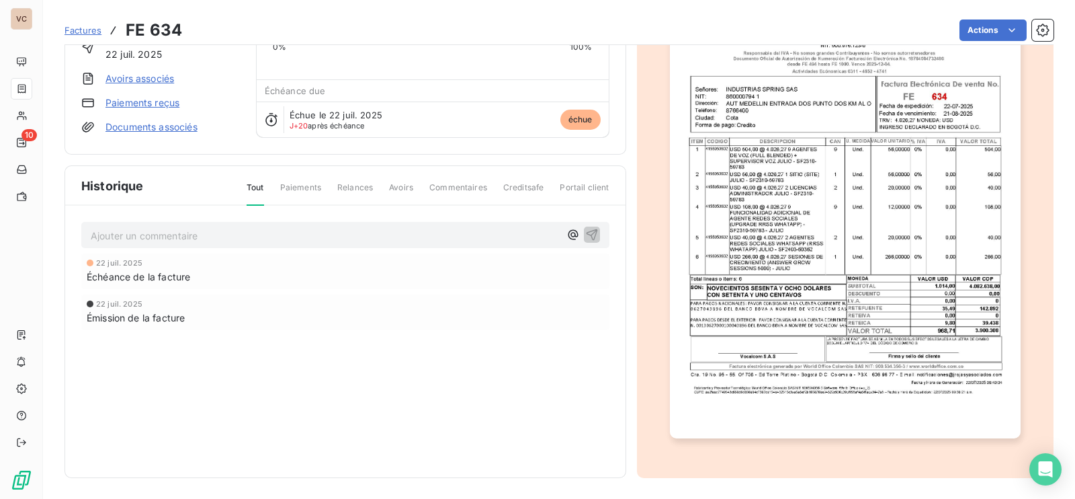
scroll to position [25, 0]
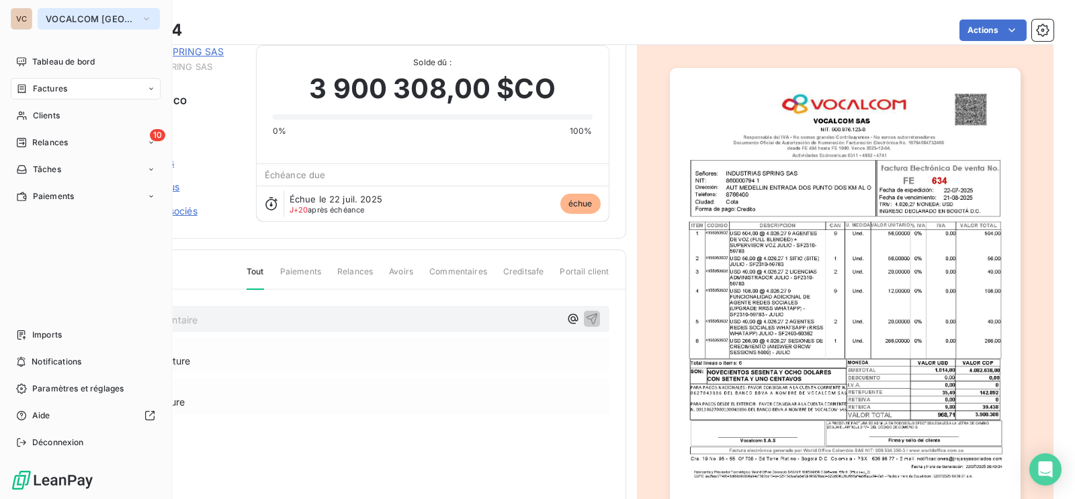
click at [147, 18] on icon "button" at bounding box center [146, 18] width 11 height 13
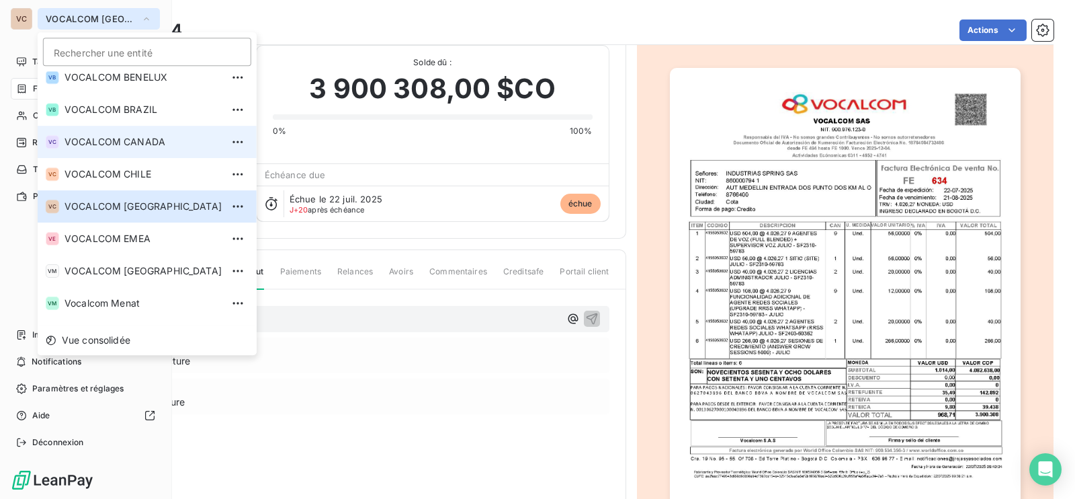
scroll to position [167, 0]
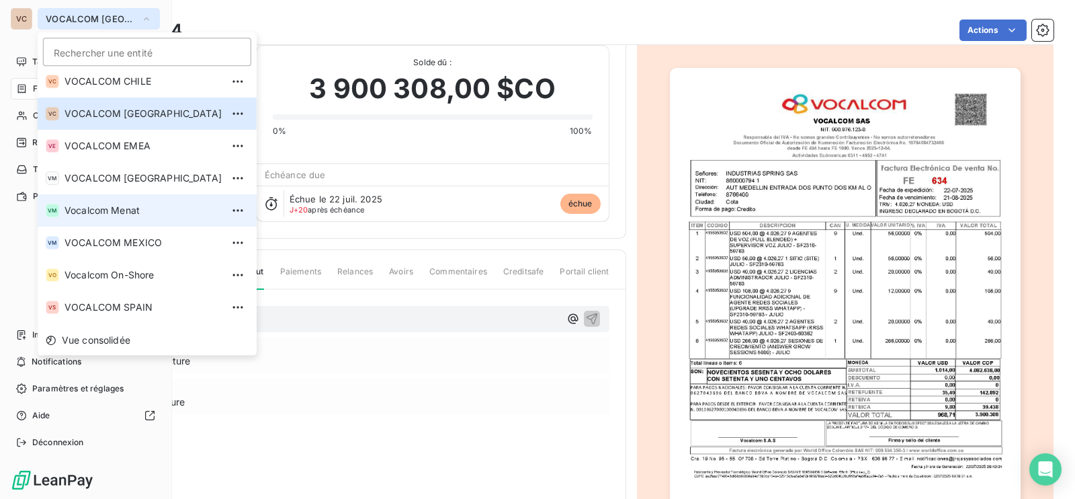
click at [158, 206] on span "Vocalcom Menat" at bounding box center [143, 210] width 157 height 13
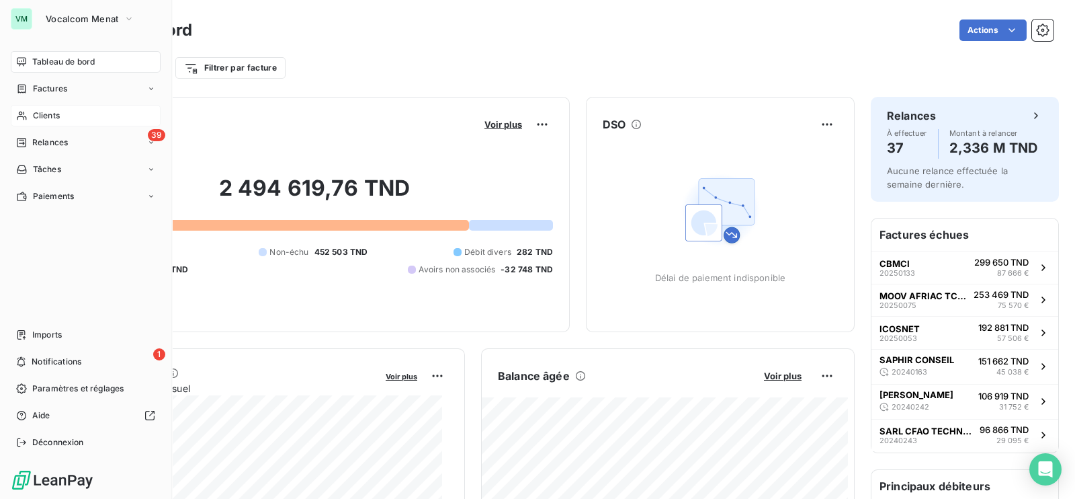
click at [36, 116] on span "Clients" at bounding box center [46, 116] width 27 height 12
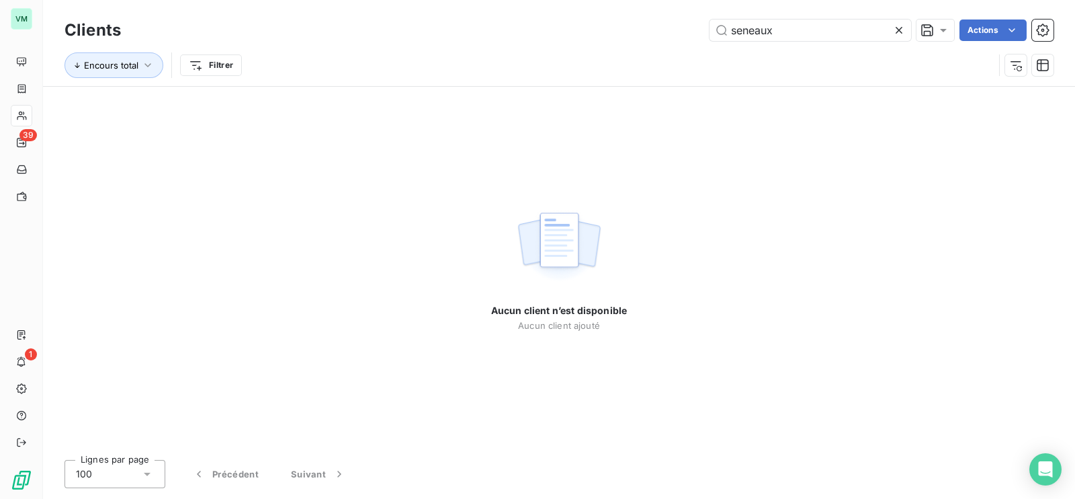
type input "seneaux"
click at [135, 179] on div "Aucun client n’est disponible Aucun client ajouté" at bounding box center [559, 268] width 1032 height 362
click at [901, 26] on icon at bounding box center [899, 30] width 13 height 13
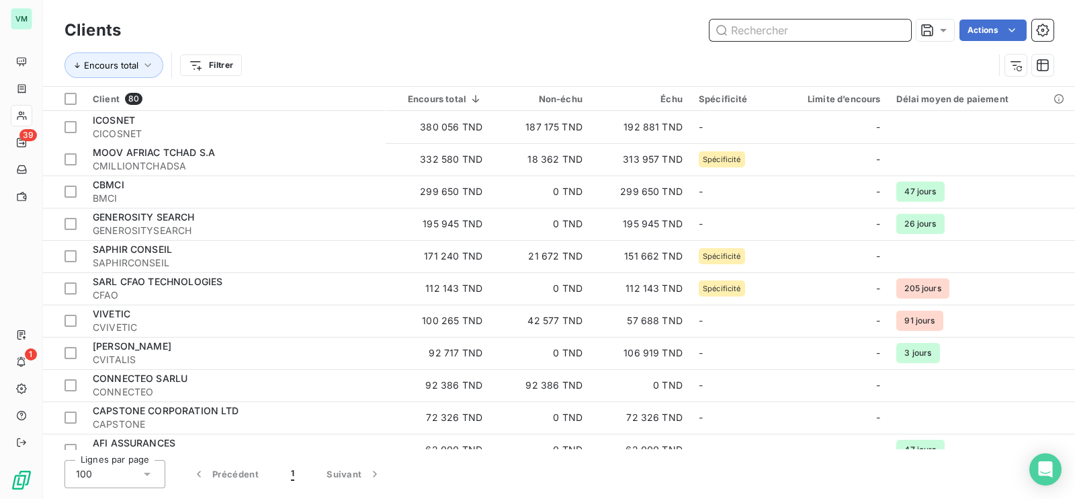
click at [773, 32] on input "text" at bounding box center [811, 30] width 202 height 22
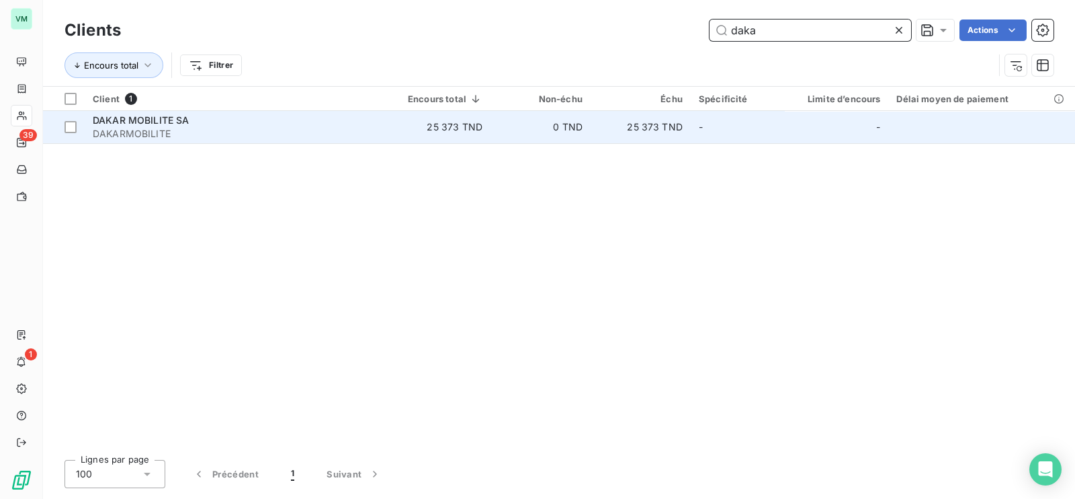
type input "daka"
click at [140, 122] on span "DAKAR MOBILITE SA" at bounding box center [141, 119] width 97 height 11
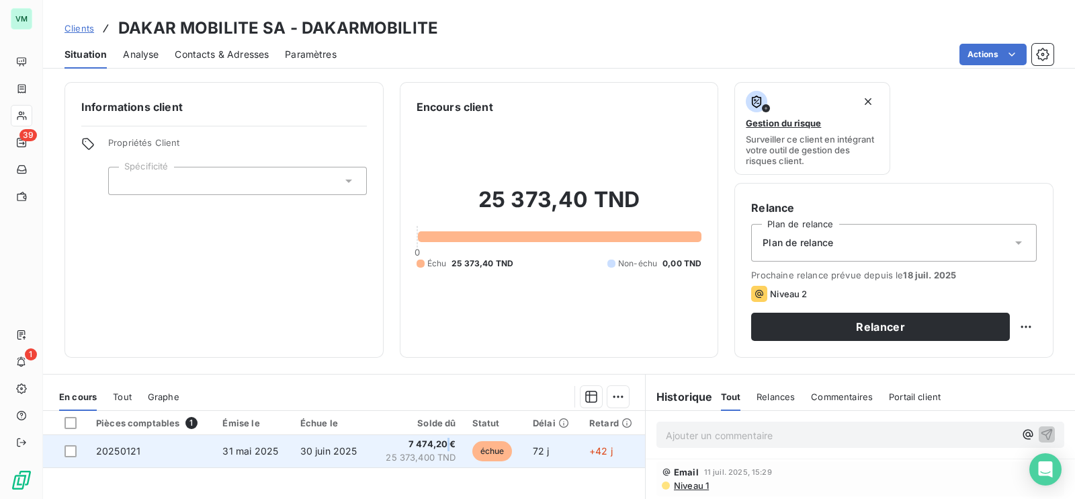
click at [444, 447] on span "7 474,20 €" at bounding box center [417, 444] width 77 height 13
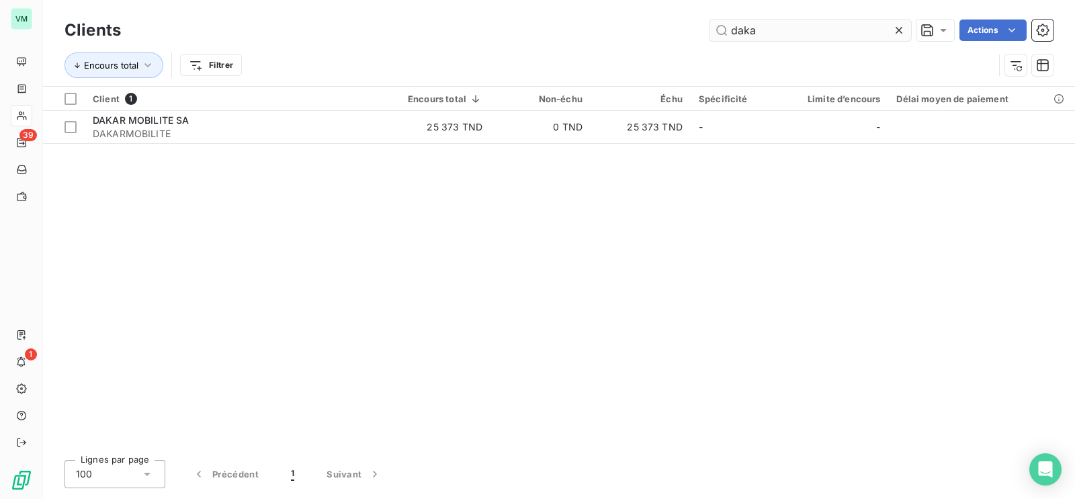
drag, startPoint x: 759, startPoint y: 35, endPoint x: 720, endPoint y: 34, distance: 39.0
click at [720, 34] on input "daka" at bounding box center [811, 30] width 202 height 22
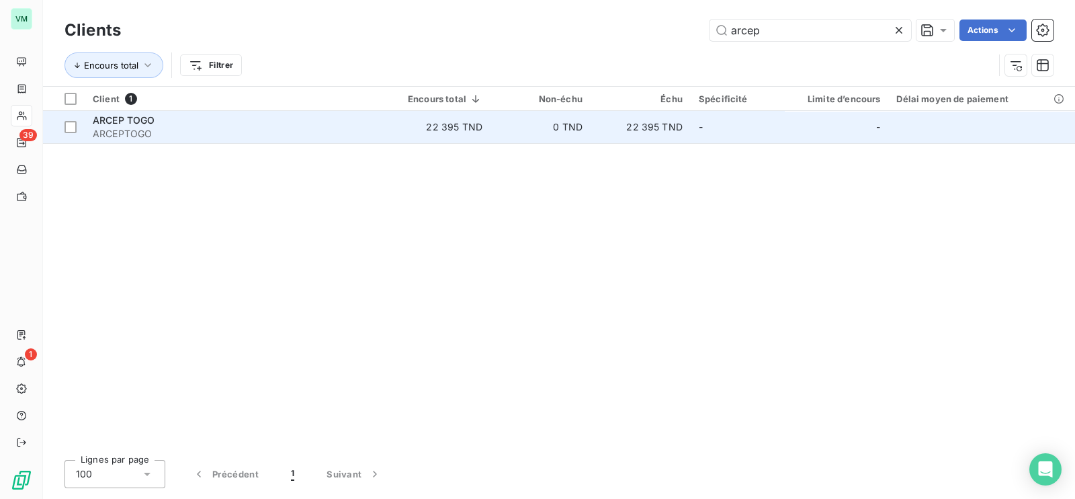
type input "arcep"
click at [219, 116] on div "ARCEP TOGO" at bounding box center [235, 120] width 284 height 13
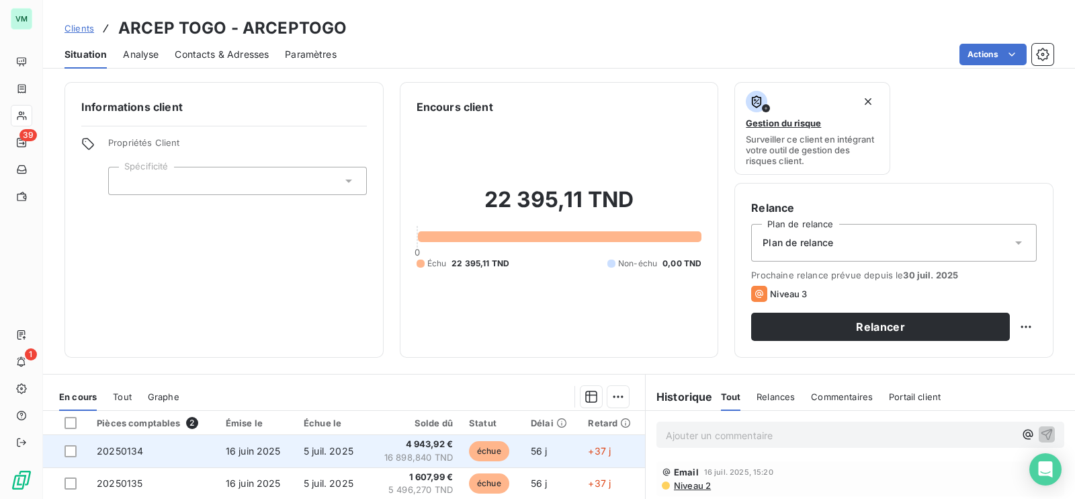
click at [341, 445] on span "5 juil. 2025" at bounding box center [329, 450] width 50 height 11
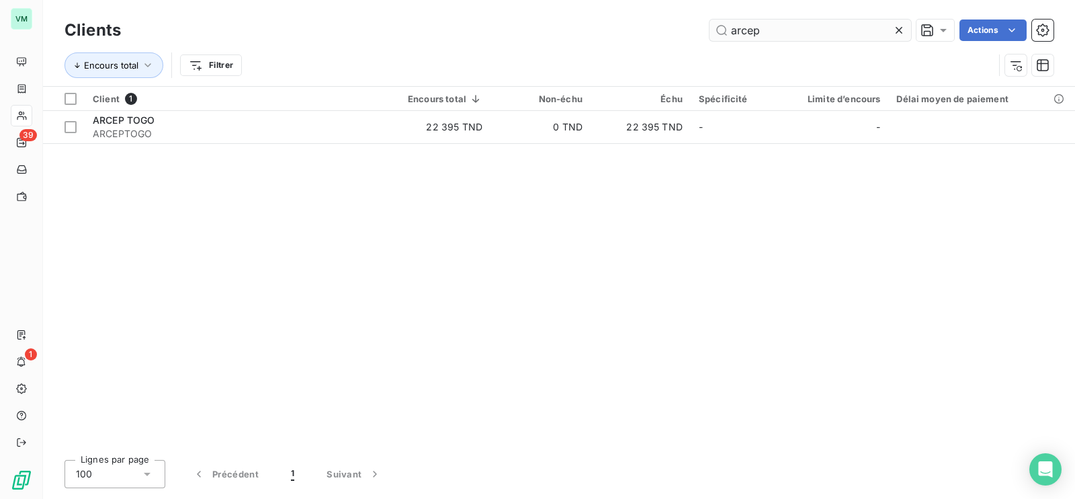
drag, startPoint x: 767, startPoint y: 36, endPoint x: 729, endPoint y: 35, distance: 38.3
click at [729, 35] on input "arcep" at bounding box center [811, 30] width 202 height 22
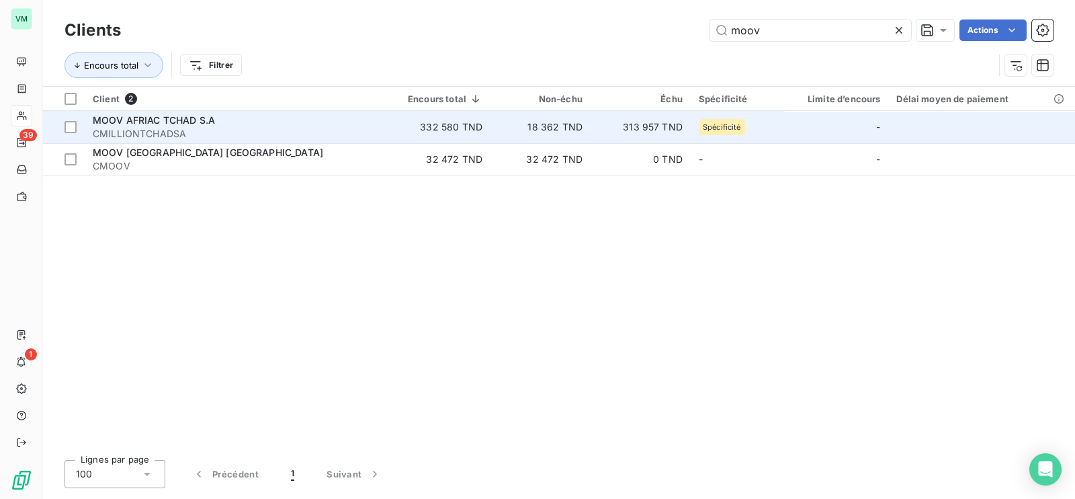
type input "moov"
click at [157, 123] on span "MOOV AFRIAC TCHAD S.A" at bounding box center [154, 119] width 122 height 11
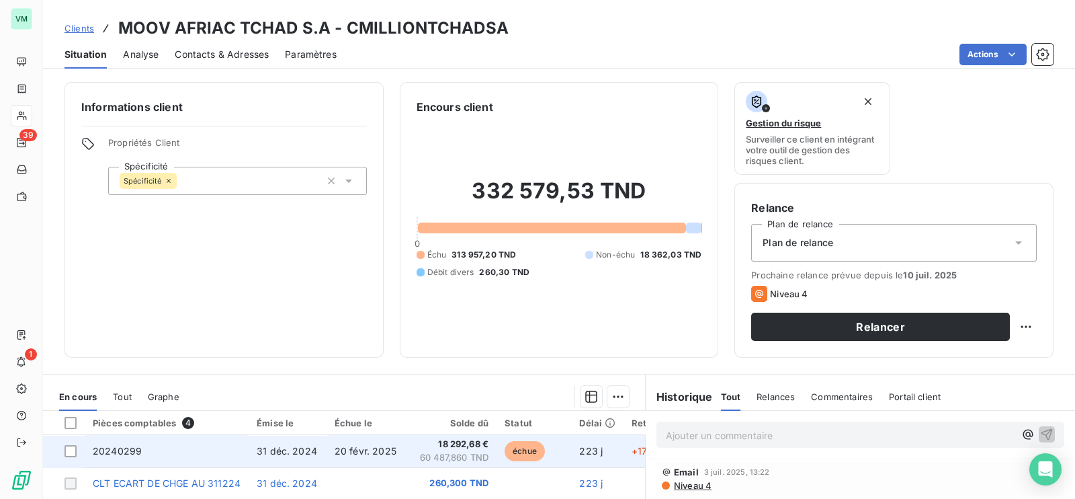
click at [266, 451] on span "31 déc. 2024" at bounding box center [287, 450] width 60 height 11
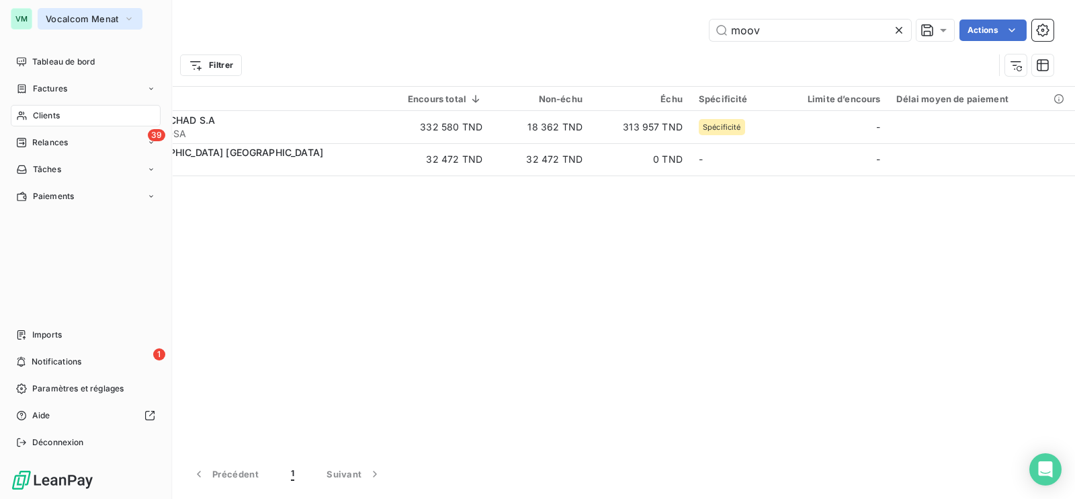
click at [128, 18] on icon "button" at bounding box center [129, 18] width 11 height 13
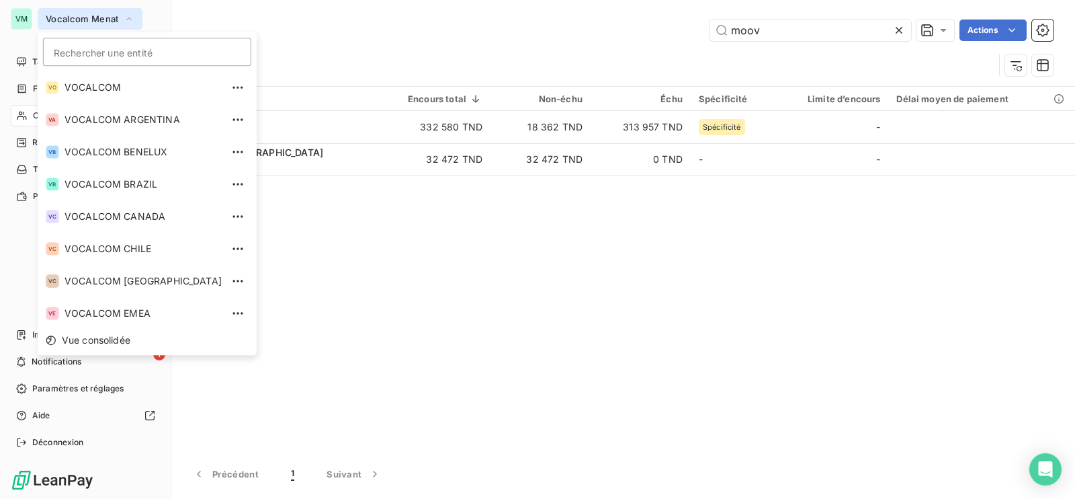
scroll to position [69, 0]
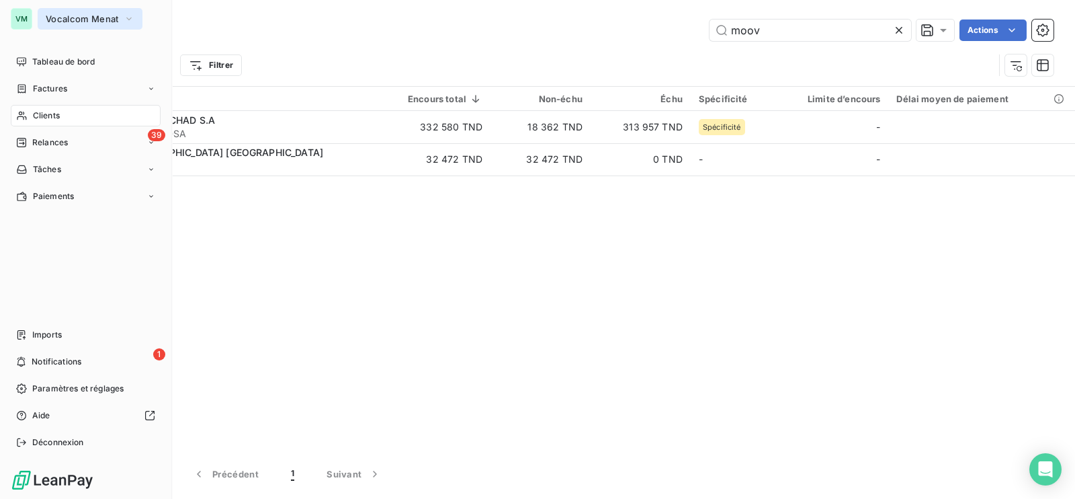
click at [131, 15] on icon "button" at bounding box center [129, 18] width 11 height 13
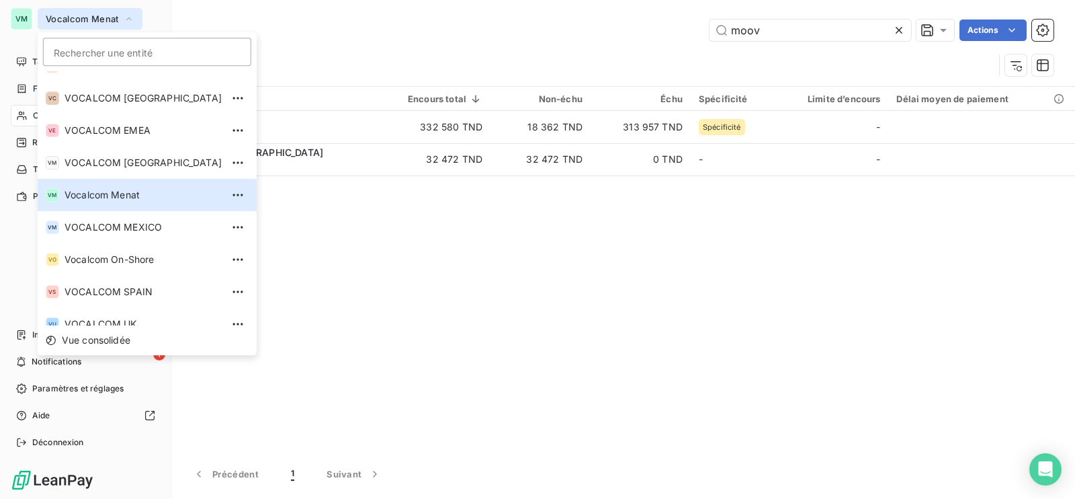
scroll to position [189, 0]
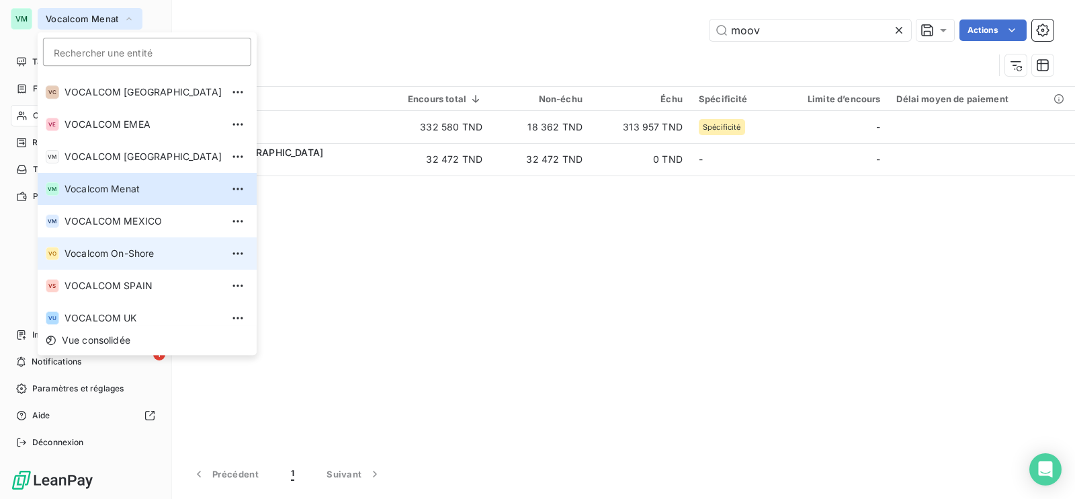
click at [148, 247] on span "Vocalcom On-Shore" at bounding box center [143, 253] width 157 height 13
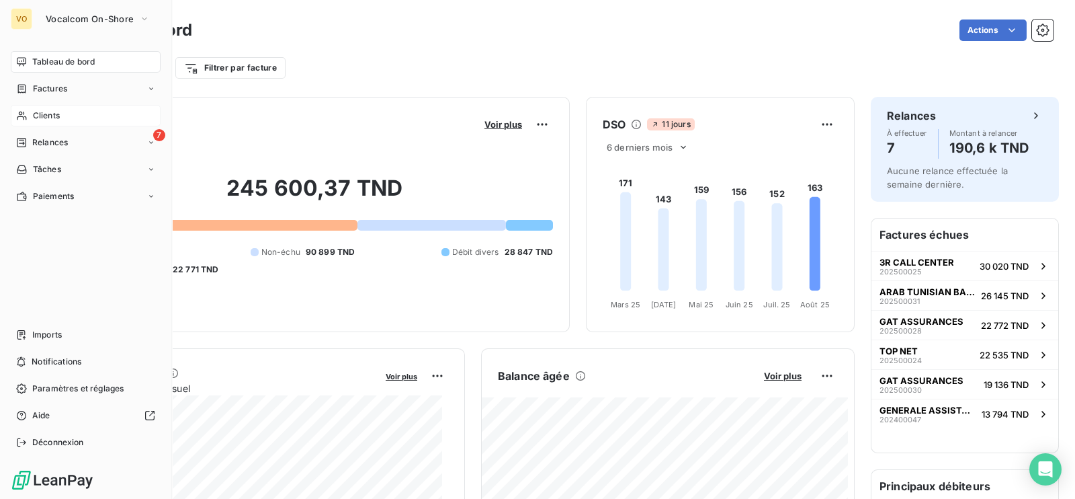
click at [50, 114] on span "Clients" at bounding box center [46, 116] width 27 height 12
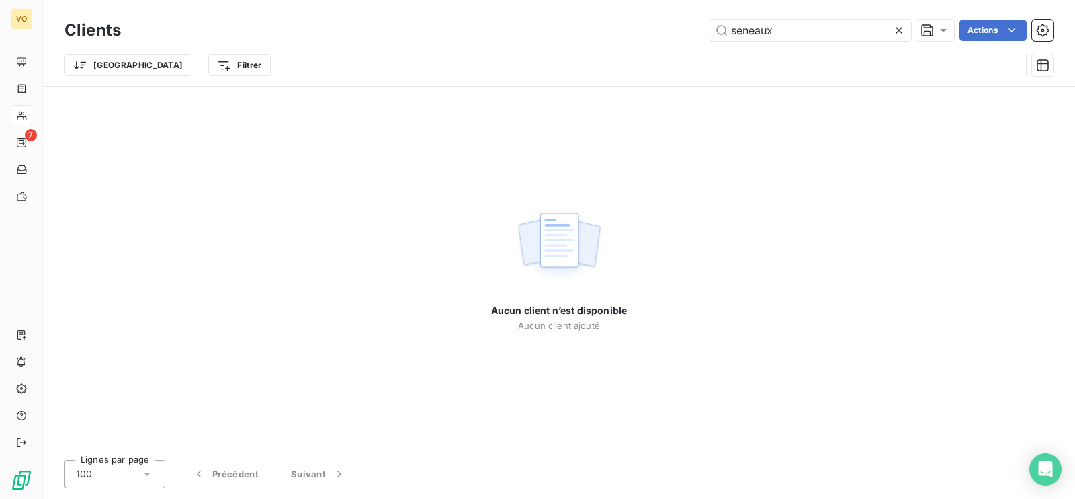
type input "seneaux"
drag, startPoint x: 352, startPoint y: 141, endPoint x: 393, endPoint y: 188, distance: 62.0
click at [352, 142] on div "Aucun client n’est disponible Aucun client ajouté" at bounding box center [559, 268] width 1032 height 362
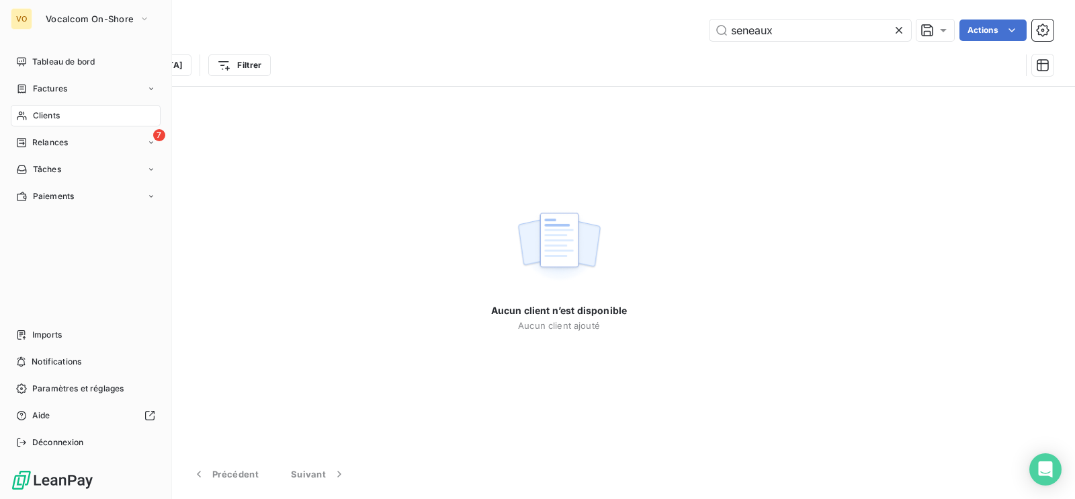
click at [47, 116] on span "Clients" at bounding box center [46, 116] width 27 height 12
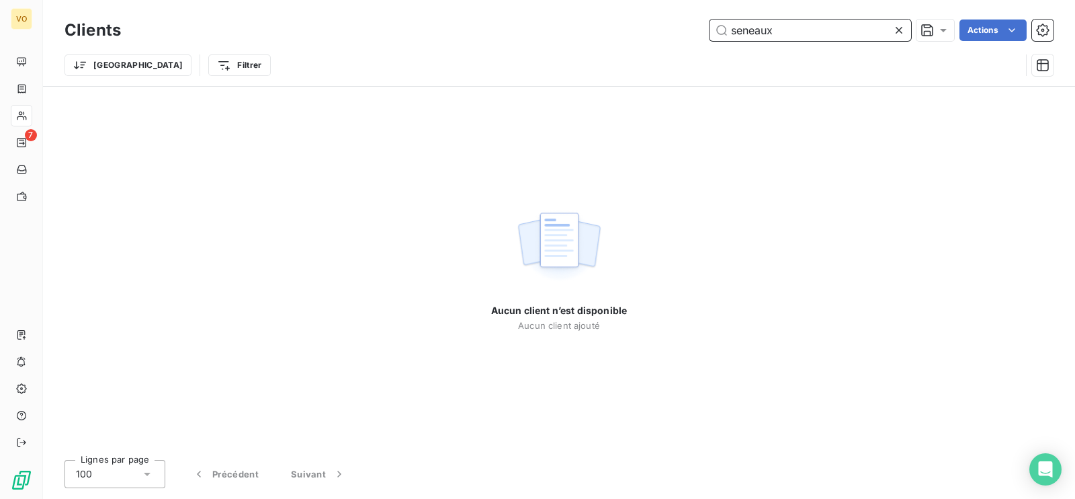
drag, startPoint x: 788, startPoint y: 27, endPoint x: 694, endPoint y: 27, distance: 94.1
click at [694, 27] on div "seneaux Actions" at bounding box center [595, 30] width 917 height 22
click at [904, 28] on icon at bounding box center [899, 30] width 13 height 13
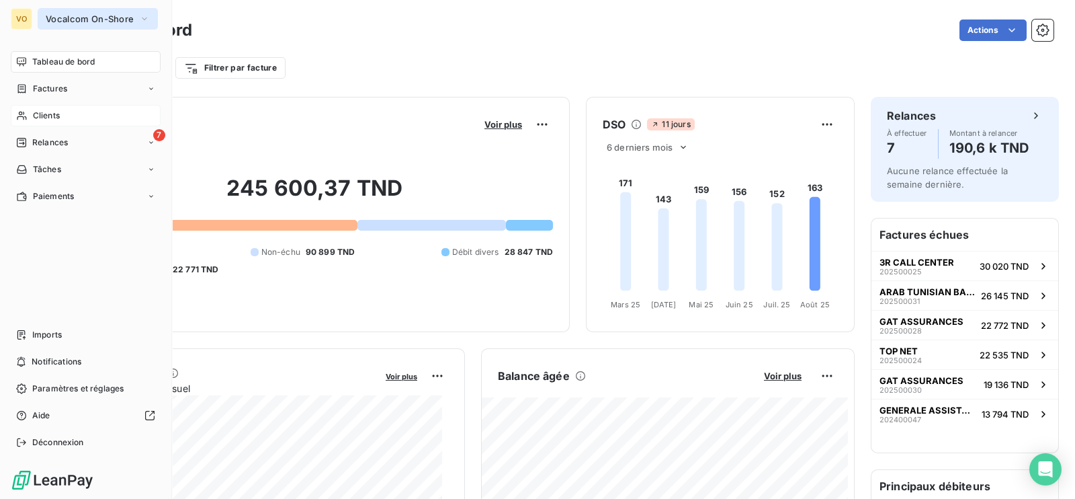
click at [140, 13] on icon "button" at bounding box center [144, 18] width 11 height 13
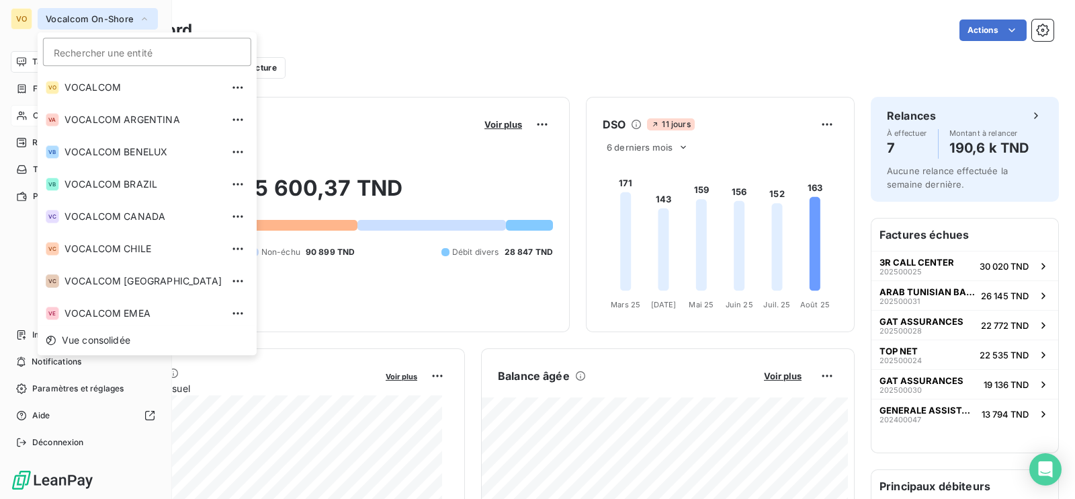
scroll to position [133, 0]
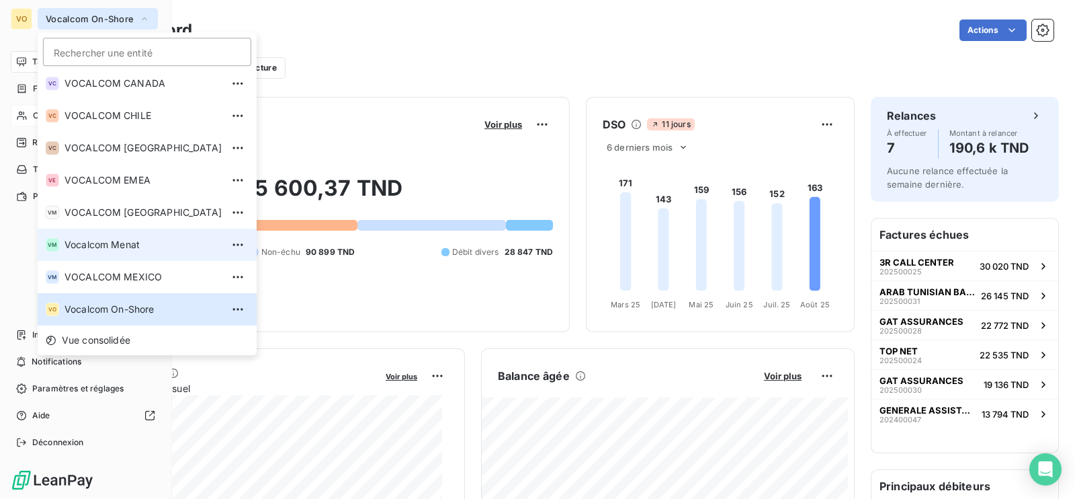
click at [153, 240] on span "Vocalcom Menat" at bounding box center [143, 244] width 157 height 13
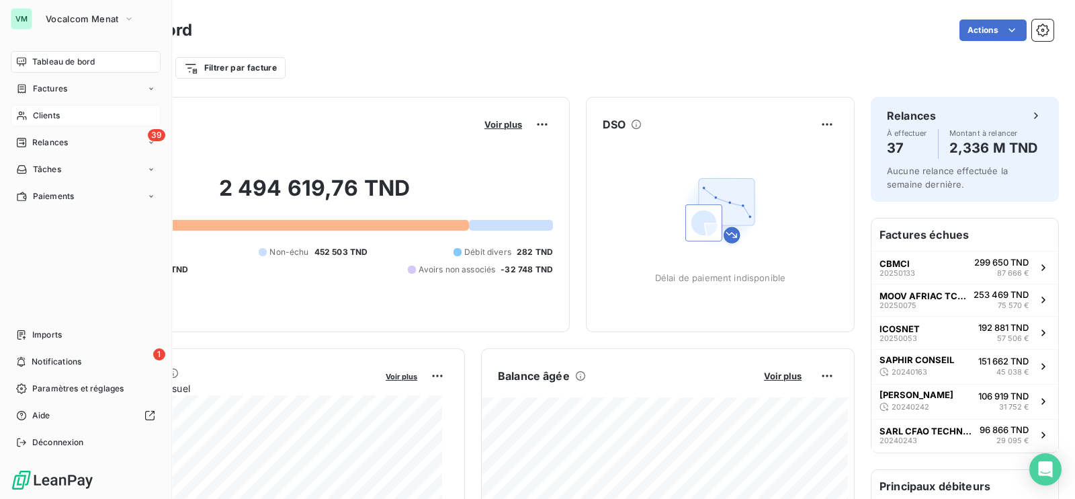
click at [44, 114] on span "Clients" at bounding box center [46, 116] width 27 height 12
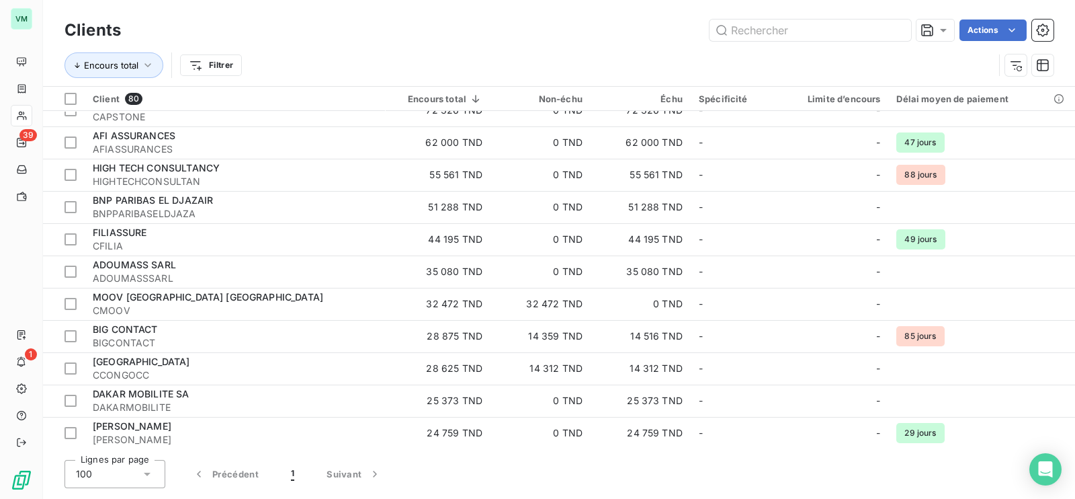
scroll to position [1486, 0]
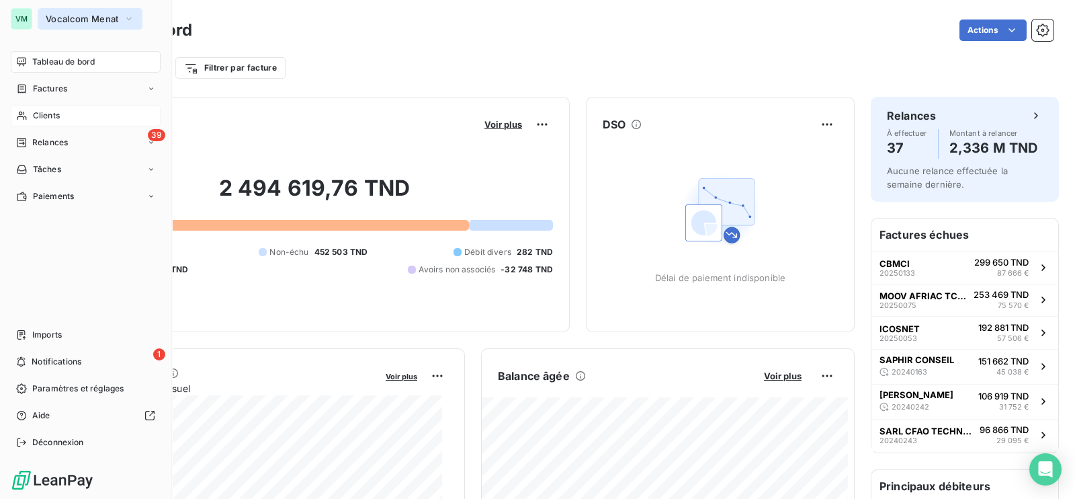
click at [124, 17] on icon "button" at bounding box center [129, 18] width 11 height 13
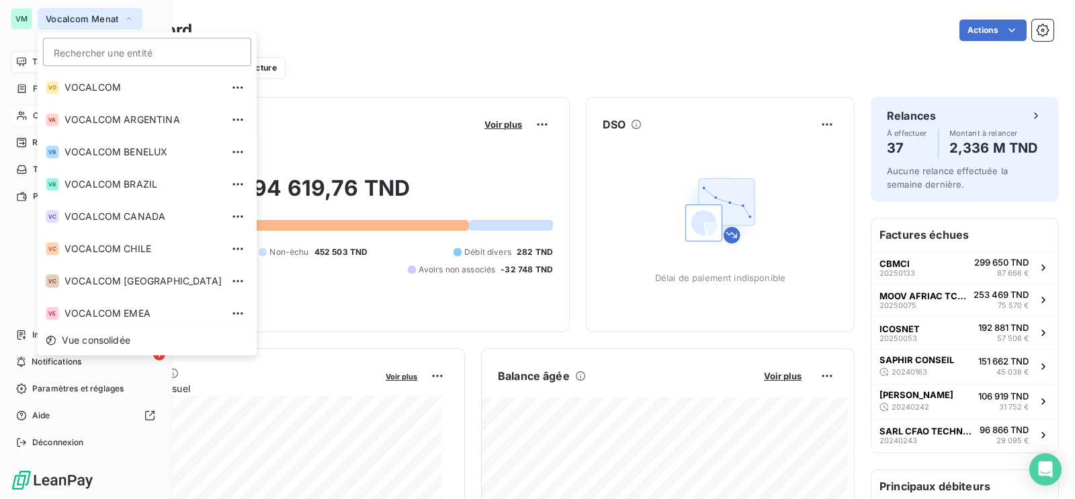
scroll to position [69, 0]
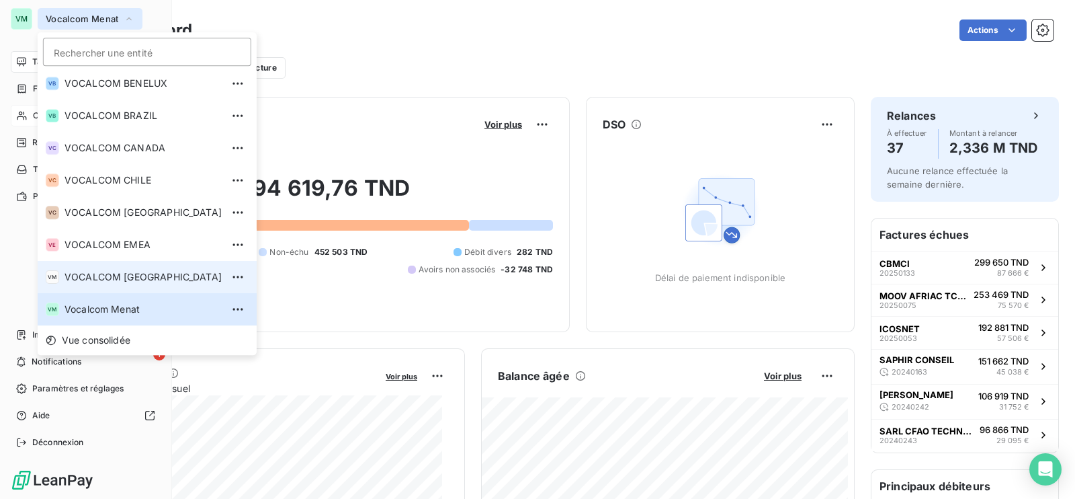
click at [152, 274] on span "VOCALCOM [GEOGRAPHIC_DATA]" at bounding box center [143, 276] width 157 height 13
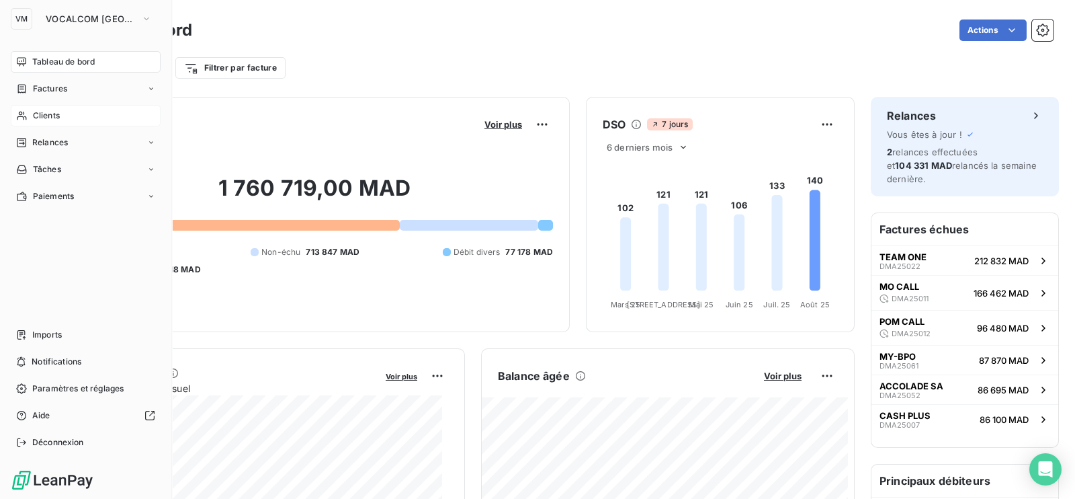
click at [41, 114] on span "Clients" at bounding box center [46, 116] width 27 height 12
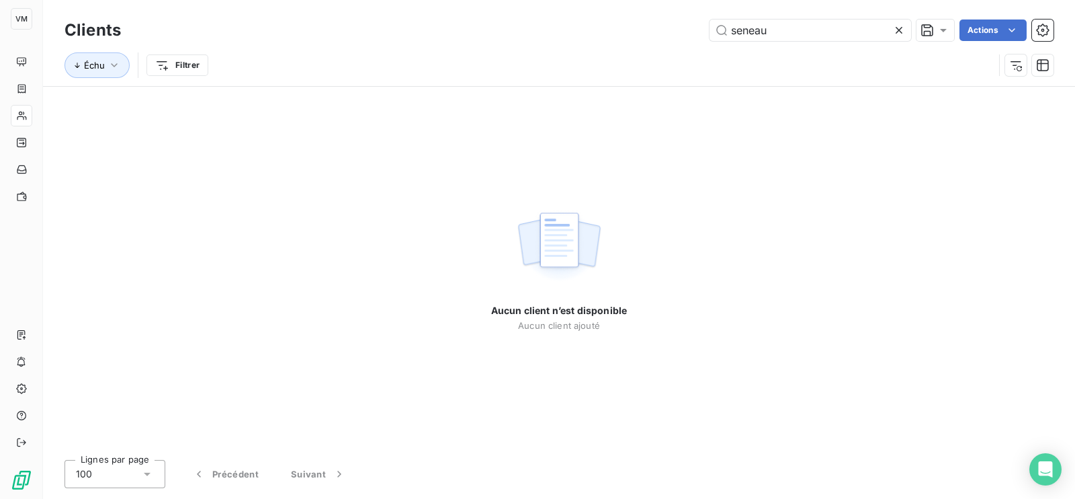
click at [239, 329] on div "Aucun client n’est disponible Aucun client ajouté" at bounding box center [559, 268] width 1032 height 362
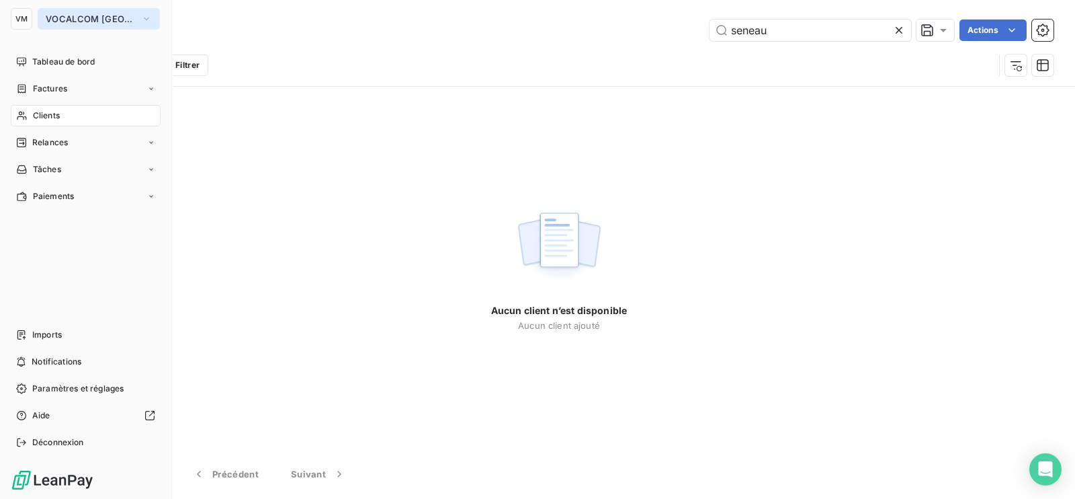
click at [122, 19] on span "VOCALCOM [GEOGRAPHIC_DATA]" at bounding box center [91, 18] width 90 height 11
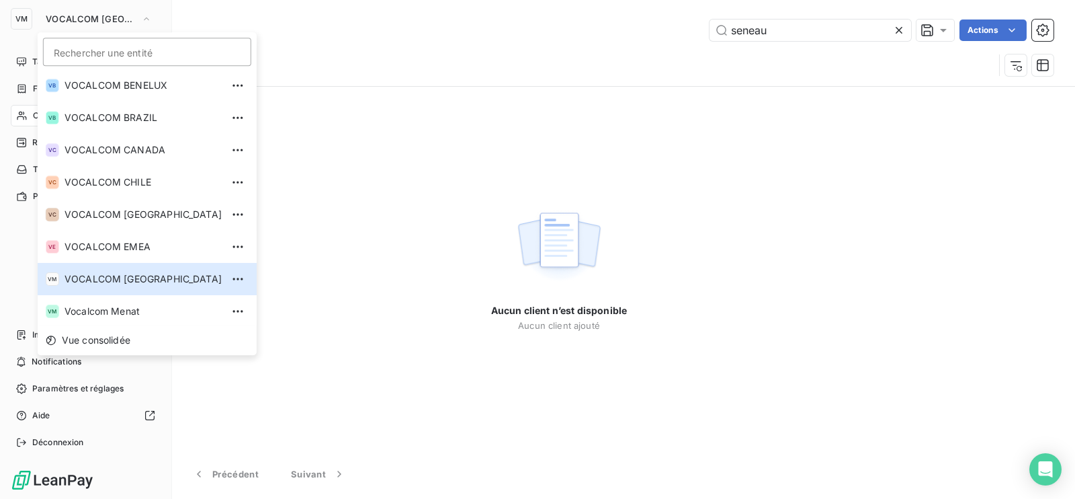
scroll to position [62, 0]
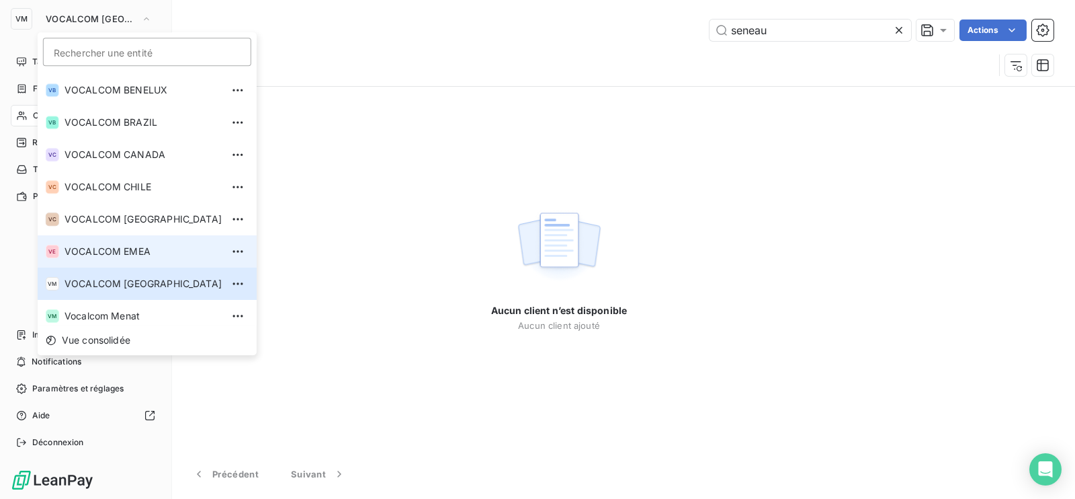
click at [124, 241] on li "VE VOCALCOM EMEA" at bounding box center [147, 251] width 219 height 32
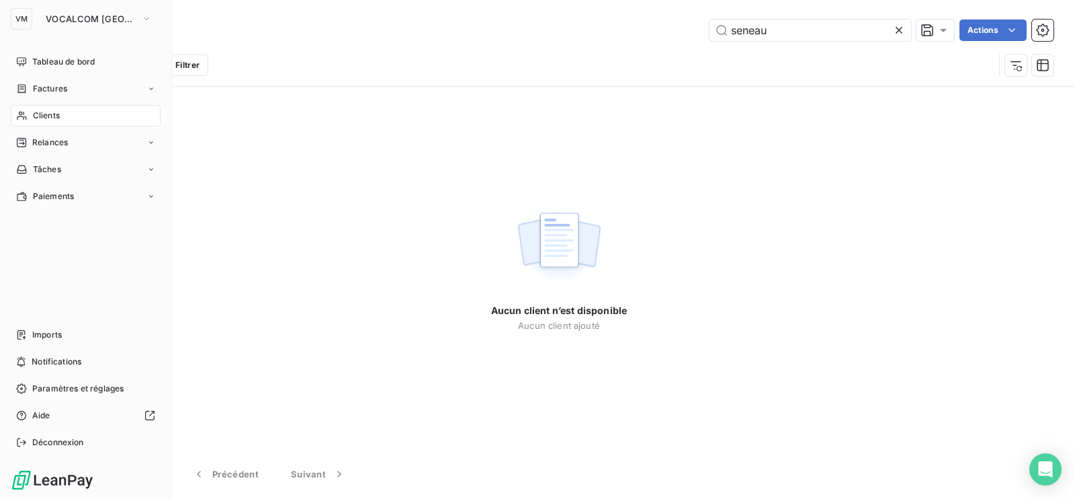
type input "evo+"
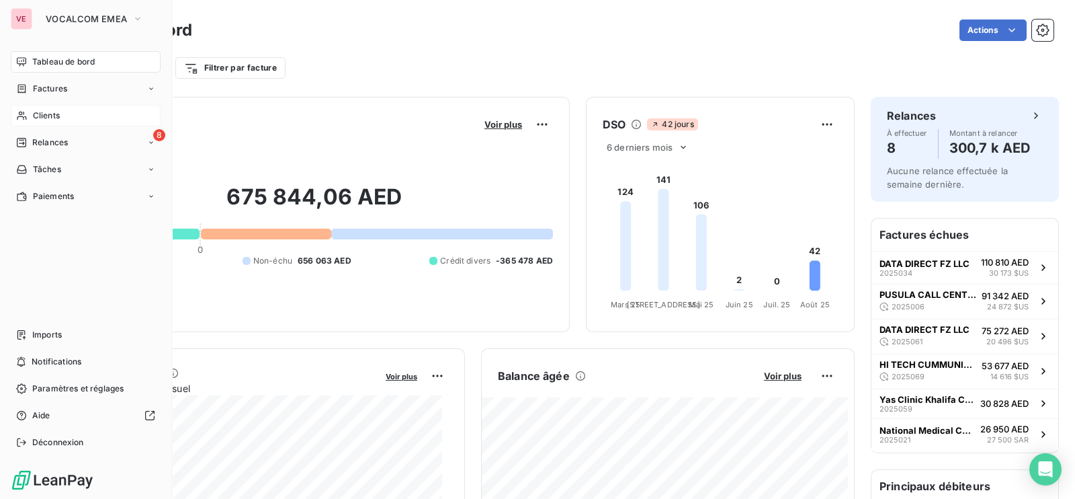
click at [51, 116] on span "Clients" at bounding box center [46, 116] width 27 height 12
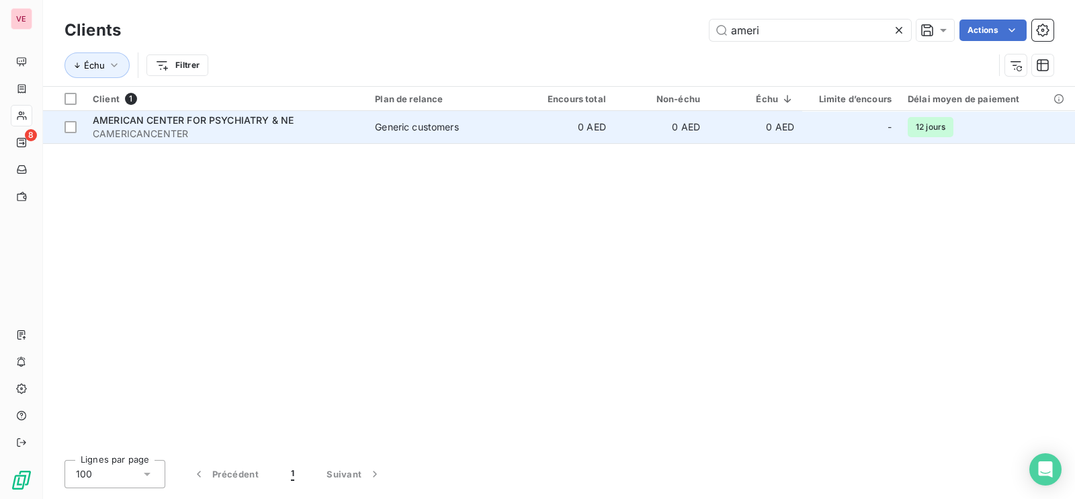
type input "ameri"
click at [175, 125] on span "AMERICAN CENTER FOR PSYCHIATRY & NE" at bounding box center [193, 119] width 201 height 11
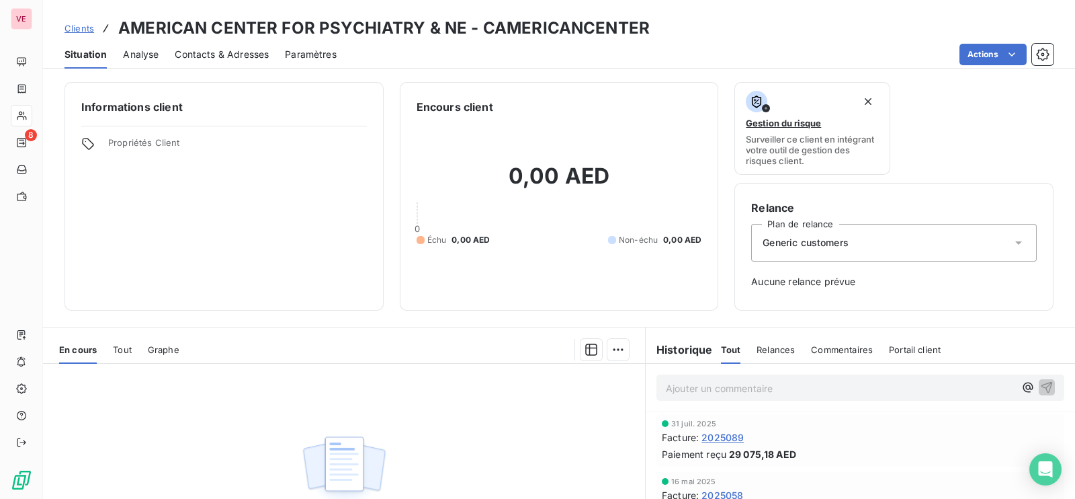
click at [725, 434] on span "2025089" at bounding box center [723, 437] width 42 height 14
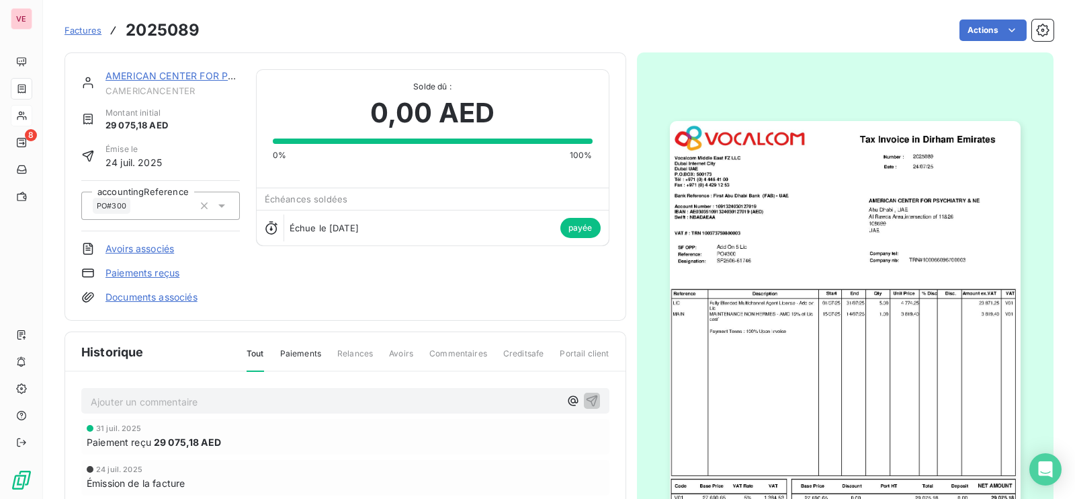
click at [736, 367] on img "button" at bounding box center [845, 348] width 351 height 454
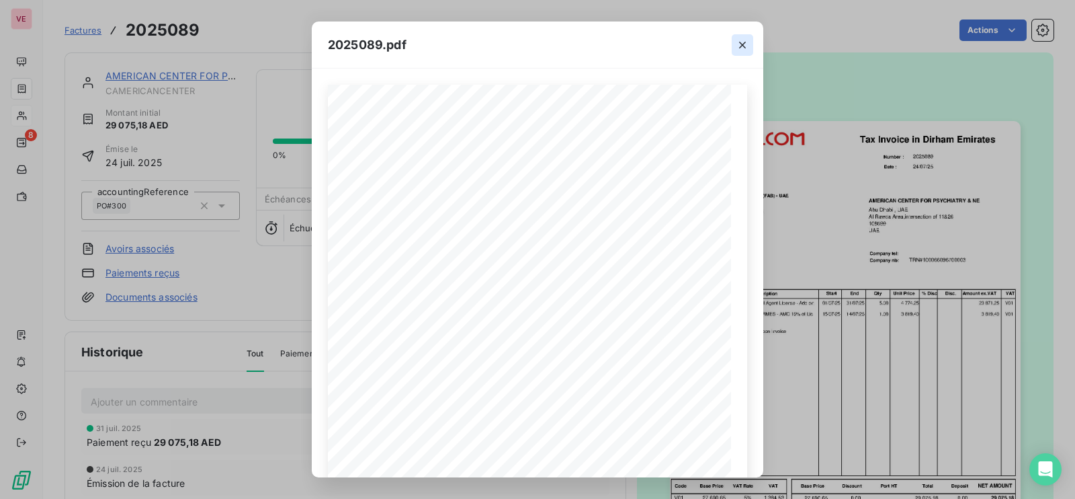
click at [741, 42] on icon "button" at bounding box center [742, 44] width 13 height 13
